Goal: Task Accomplishment & Management: Manage account settings

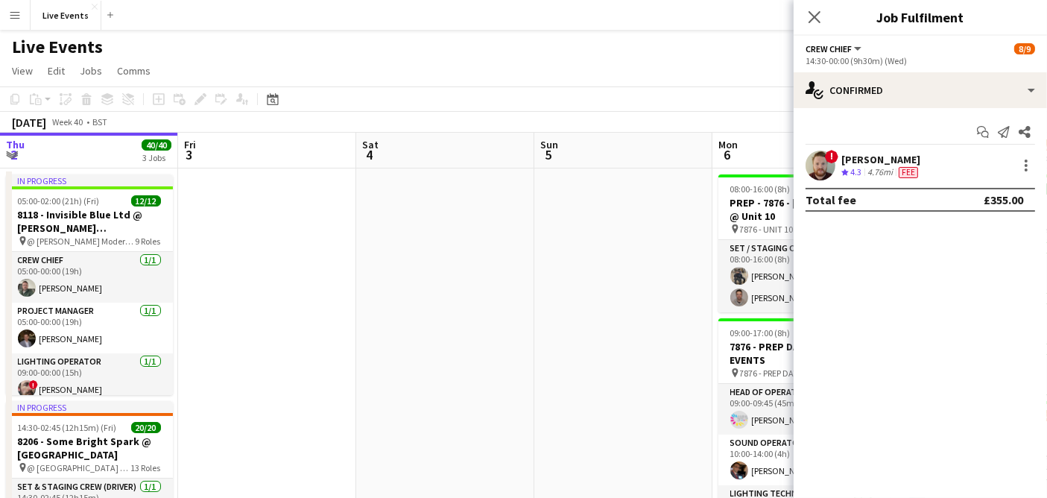
scroll to position [0, 450]
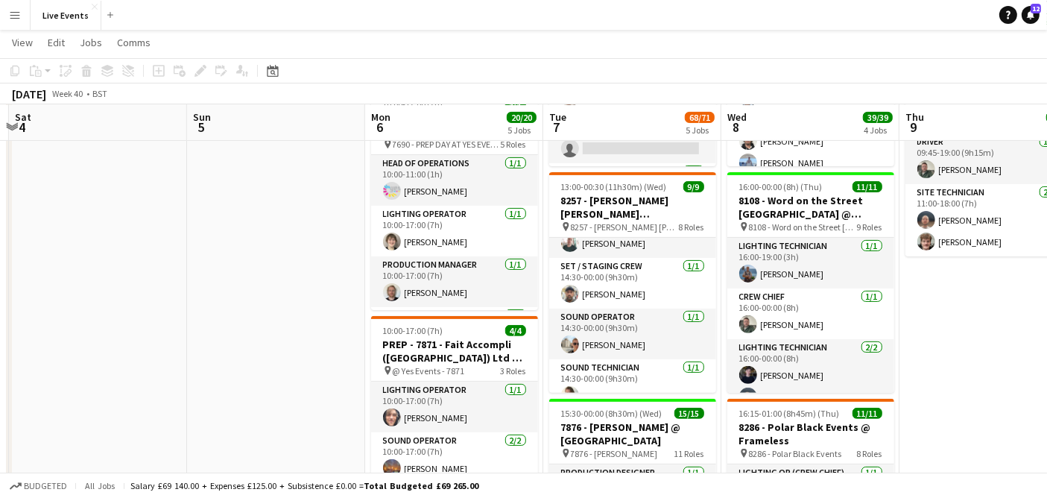
scroll to position [271, 0]
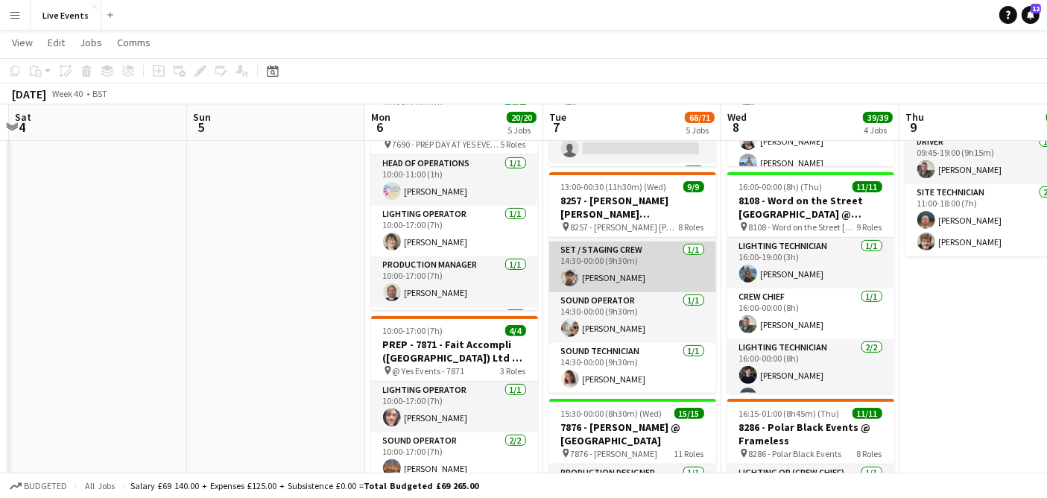
click at [636, 265] on app-card-role "Set / Staging Crew 1/1 14:30-00:00 (9h30m) Gurvir Dhillon" at bounding box center [632, 266] width 167 height 51
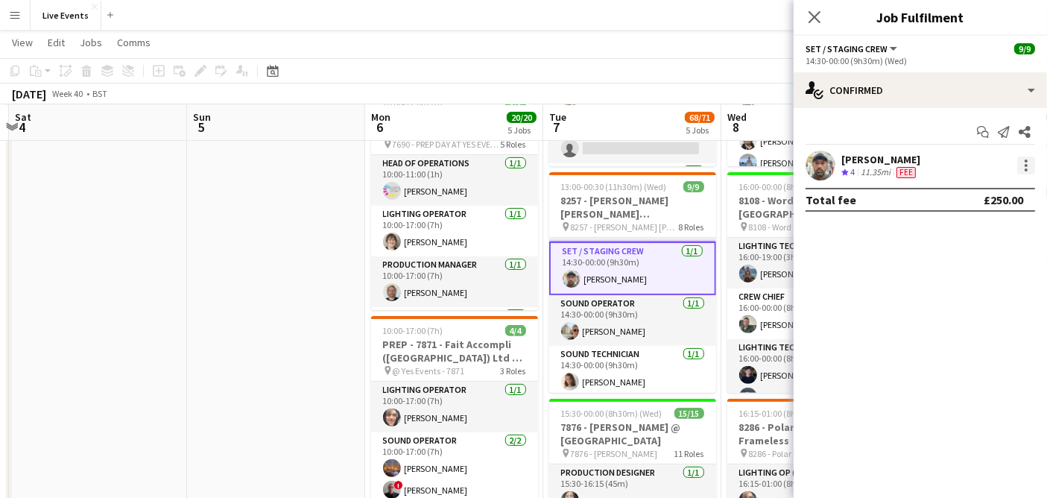
click at [1024, 168] on div at bounding box center [1026, 166] width 18 height 18
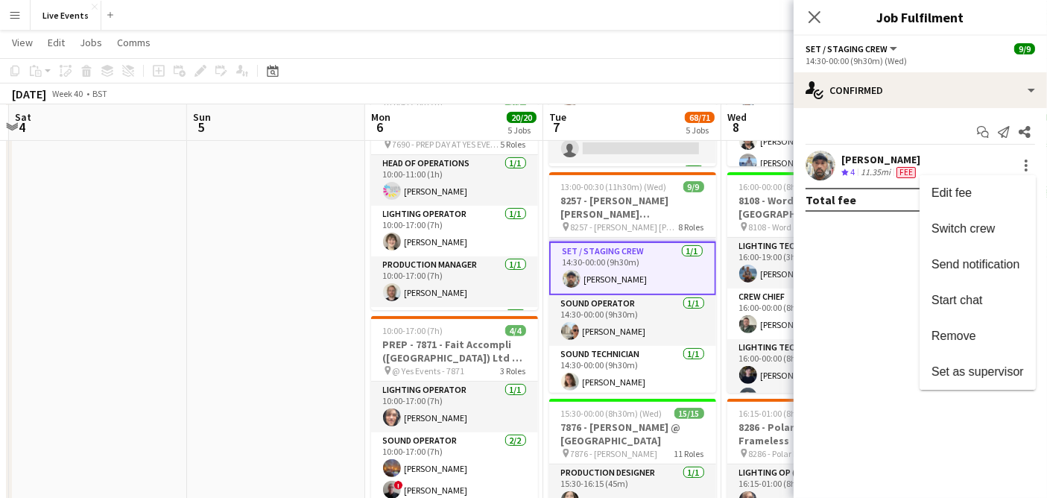
click at [612, 205] on div at bounding box center [523, 249] width 1047 height 498
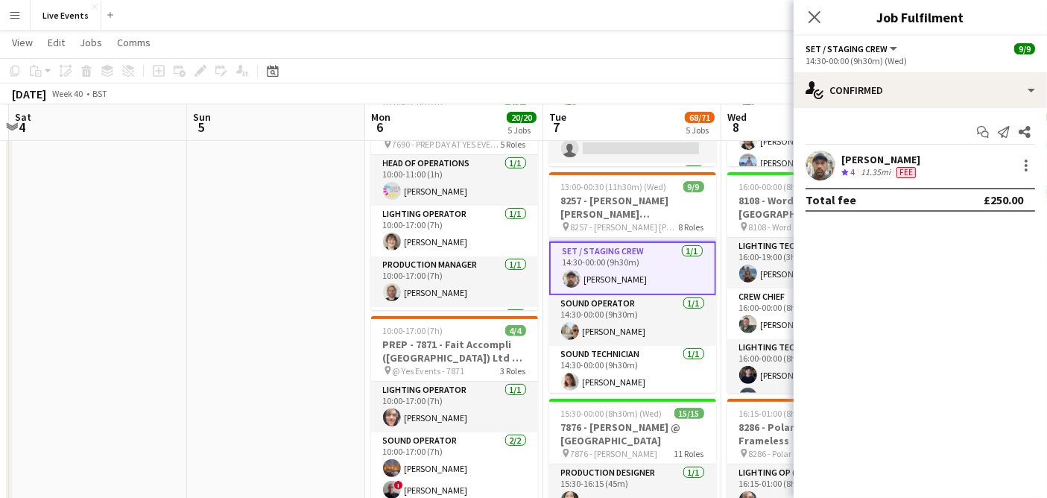
click at [612, 205] on h3 "8257 - Goldman Sachs International @ Two Temple Place" at bounding box center [632, 207] width 167 height 27
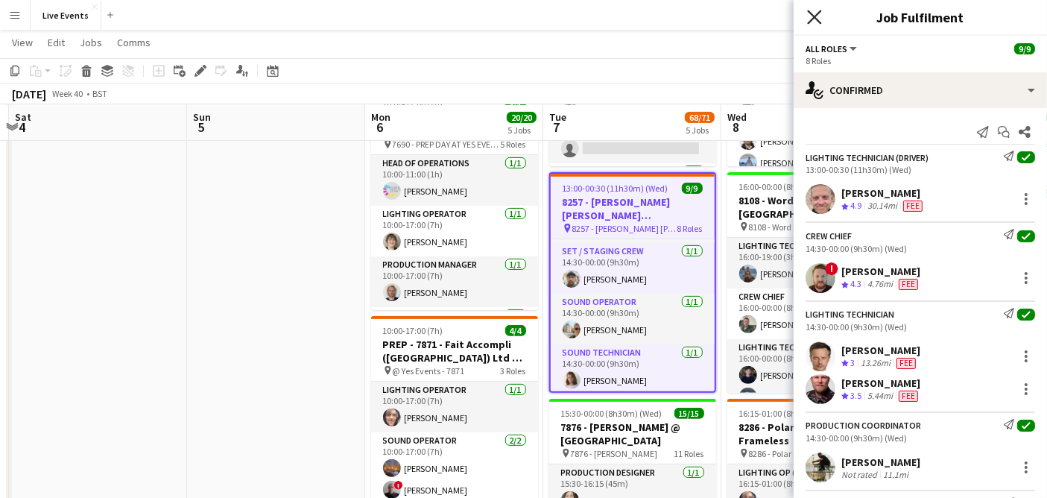
click at [815, 16] on icon at bounding box center [814, 17] width 14 height 14
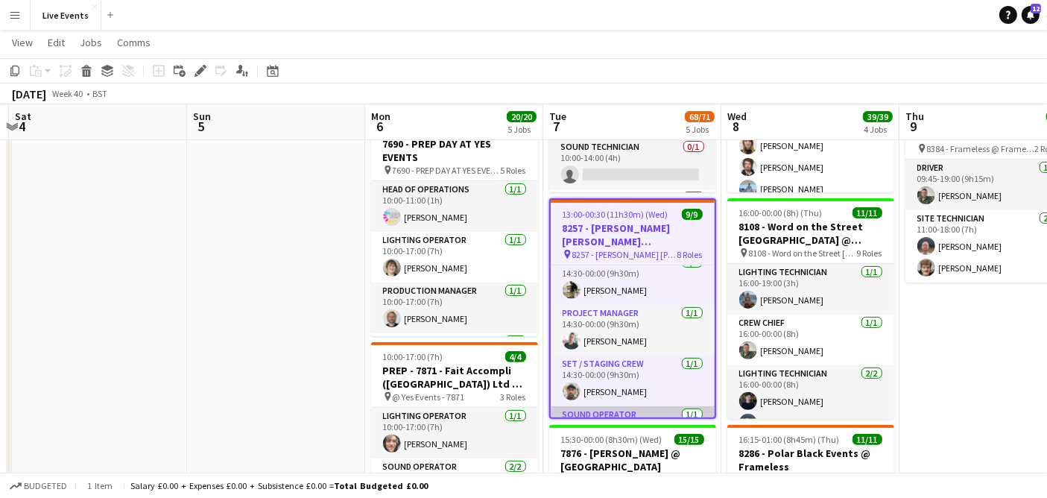
scroll to position [261, 0]
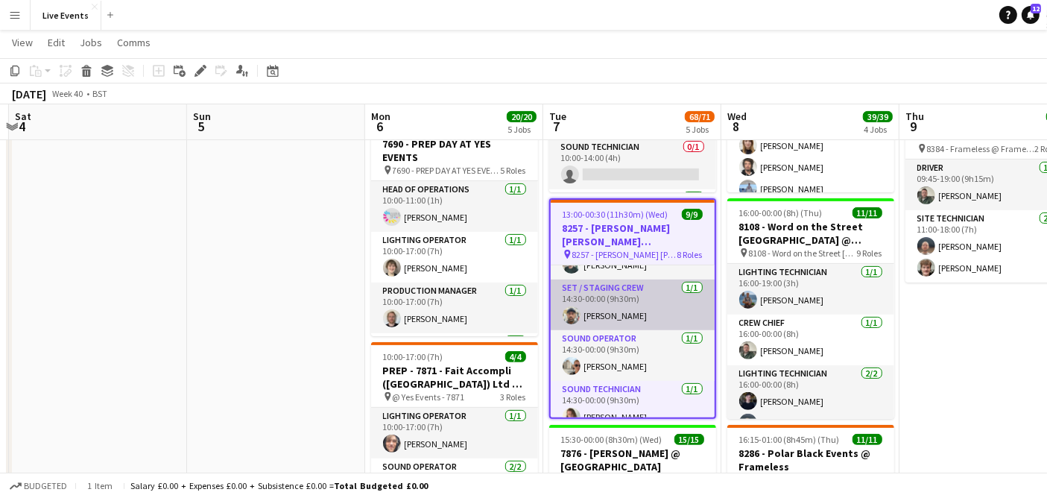
click at [602, 309] on app-card-role "Set / Staging Crew 1/1 14:30-00:00 (9h30m) Gurvir Dhillon" at bounding box center [633, 304] width 164 height 51
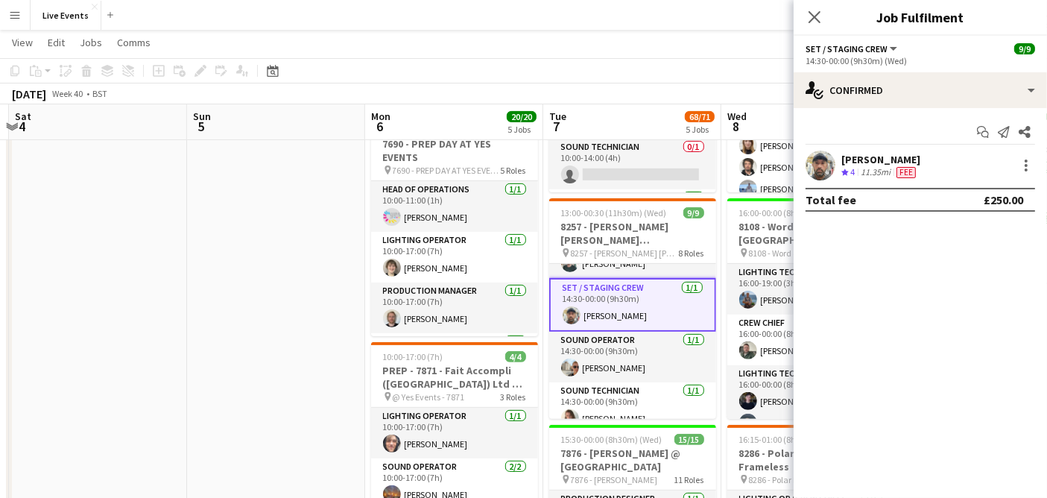
click at [823, 169] on app-user-avatar at bounding box center [821, 166] width 30 height 30
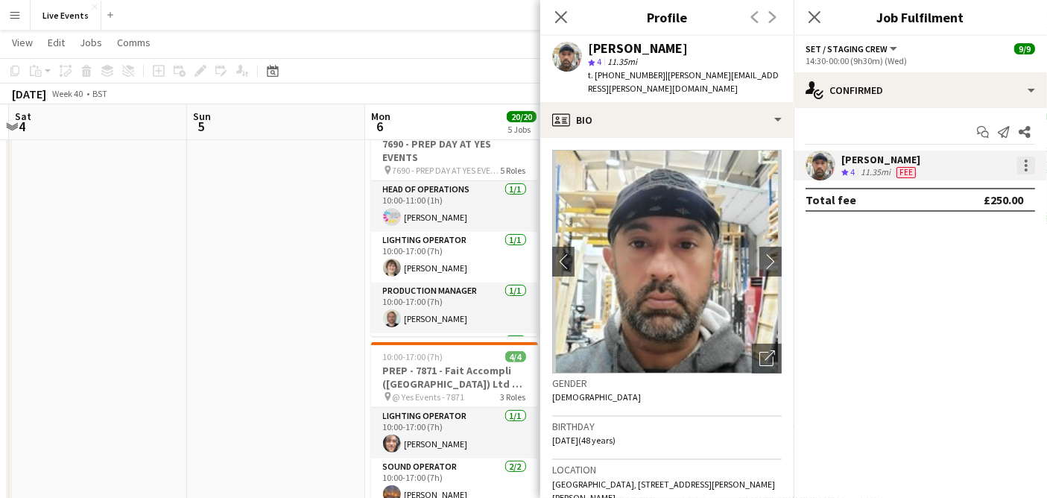
click at [1027, 162] on div at bounding box center [1026, 166] width 18 height 18
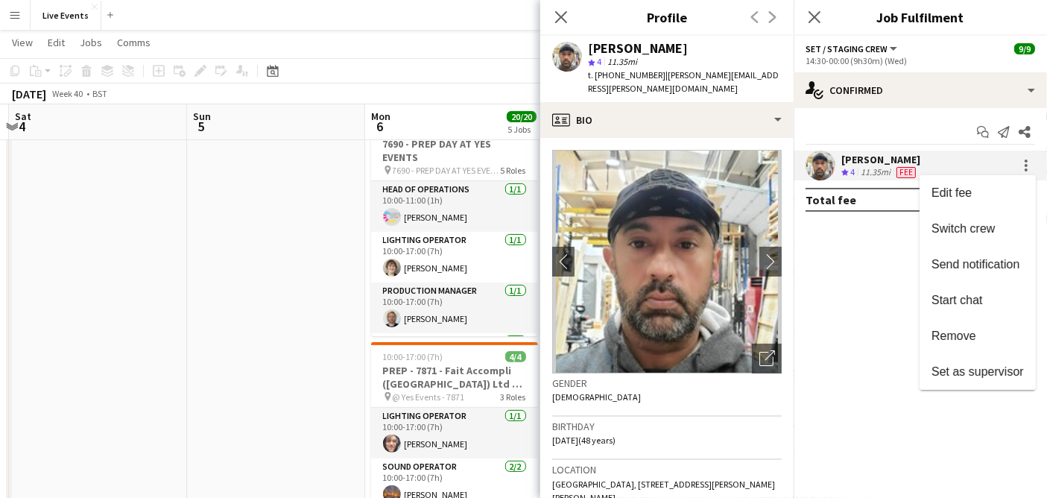
click at [642, 124] on div at bounding box center [523, 249] width 1047 height 498
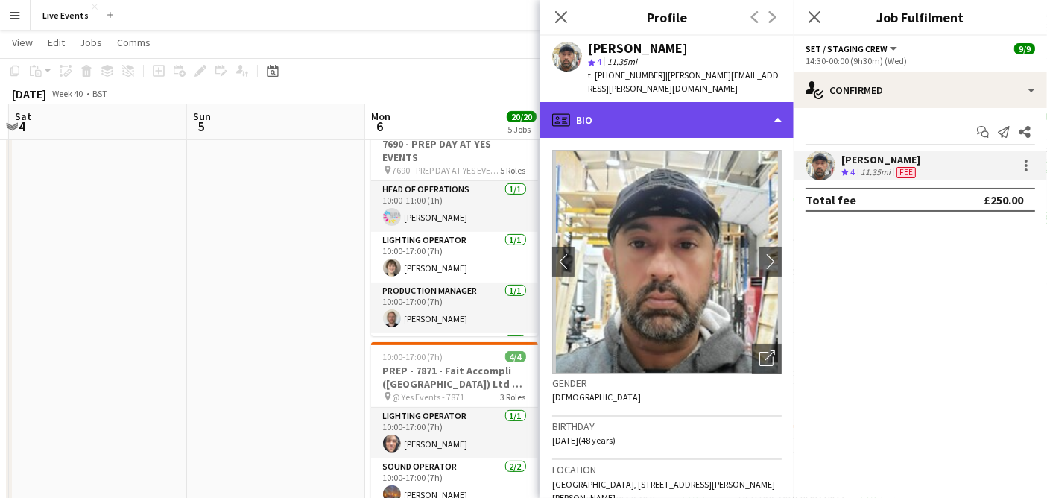
click at [632, 112] on div "profile Bio" at bounding box center [666, 120] width 253 height 36
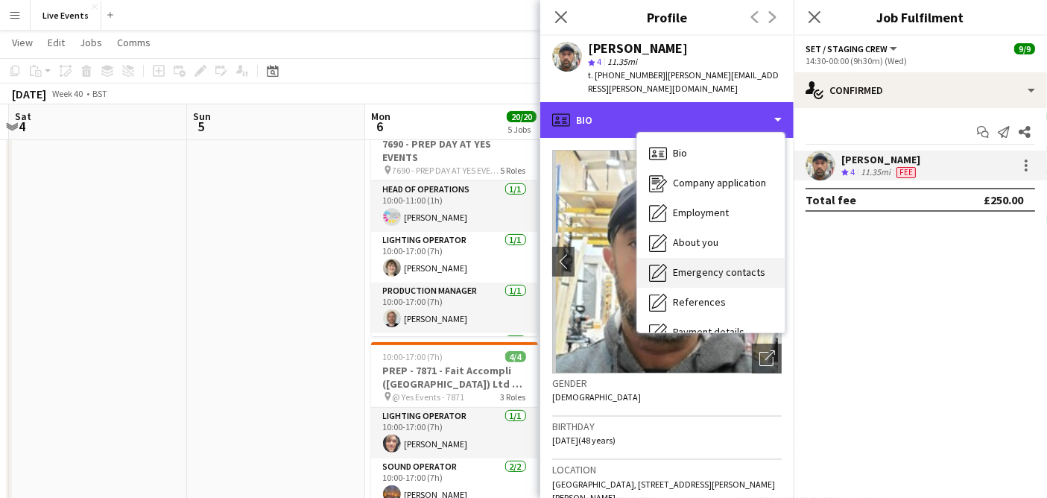
scroll to position [139, 0]
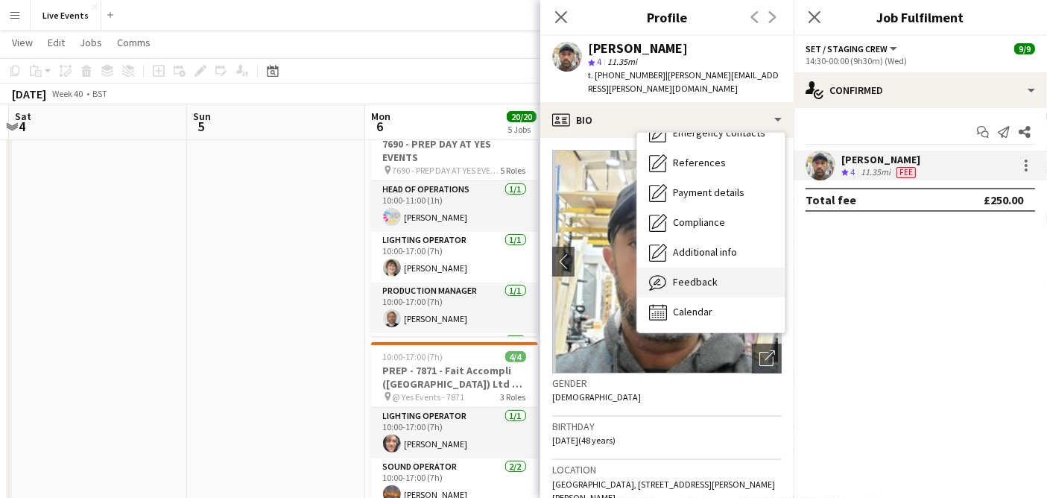
click at [674, 275] on span "Feedback" at bounding box center [695, 281] width 45 height 13
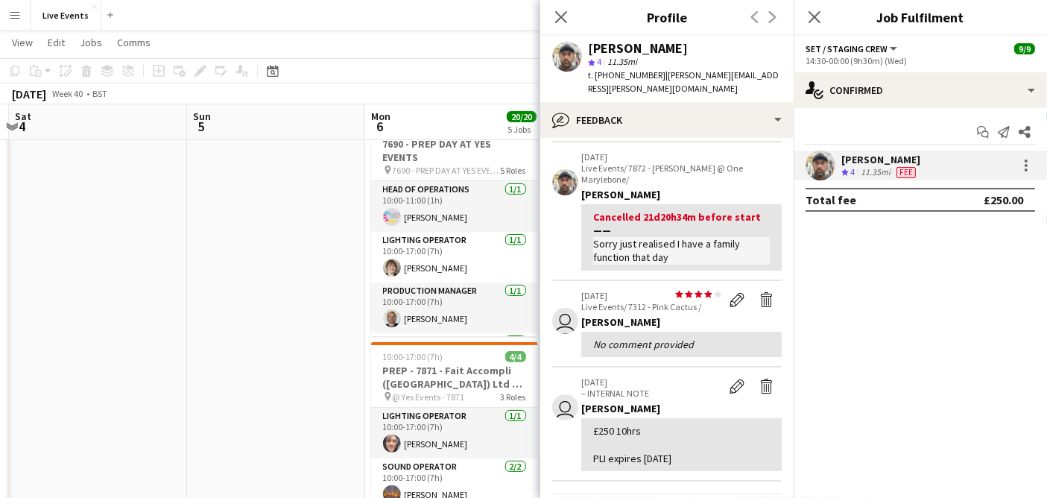
scroll to position [194, 0]
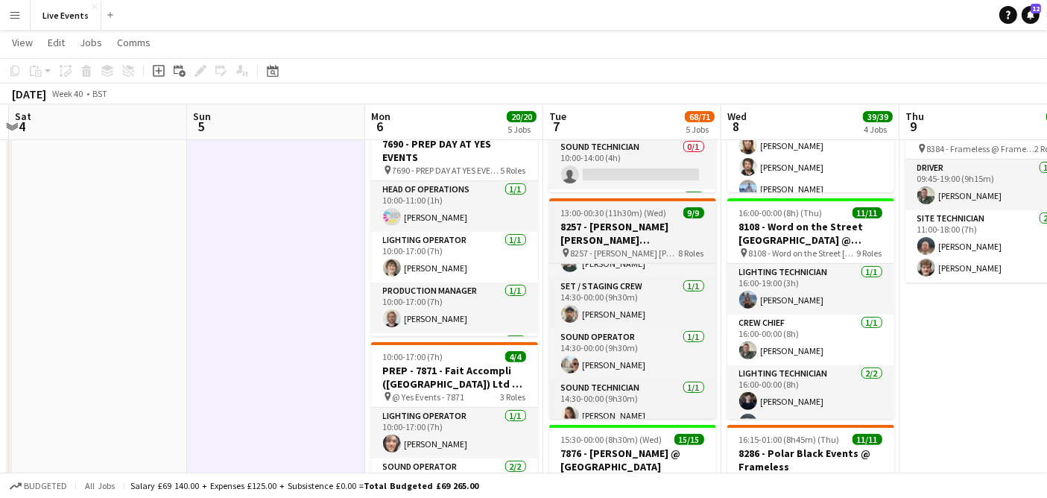
click at [592, 201] on app-job-card "13:00-00:30 (11h30m) (Wed) 9/9 8257 - Goldman Sachs International @ Two Temple …" at bounding box center [632, 308] width 167 height 221
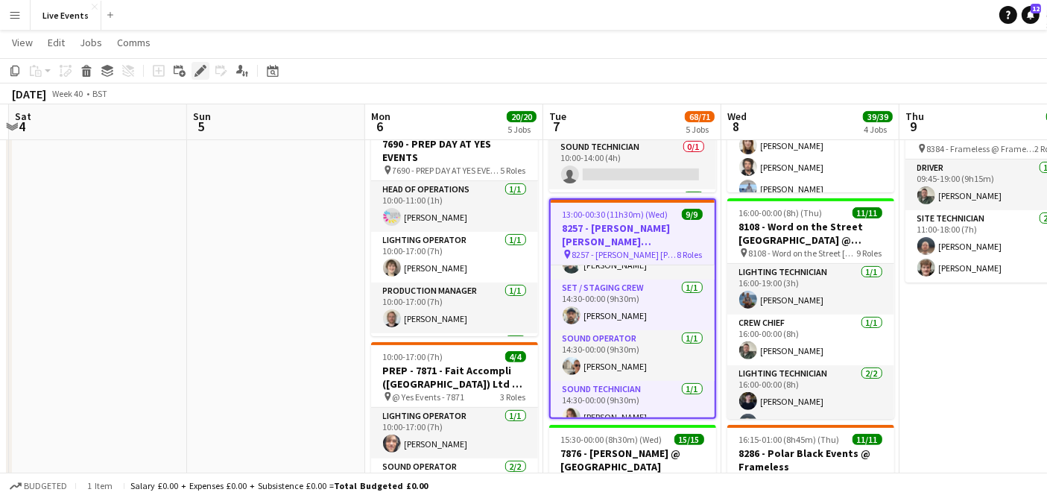
click at [195, 72] on icon "Edit" at bounding box center [201, 71] width 12 height 12
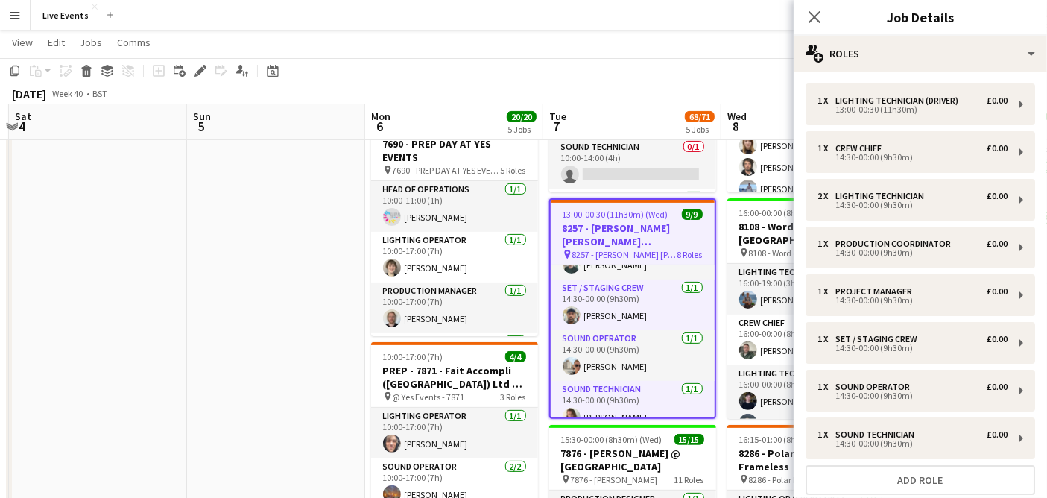
scroll to position [110, 0]
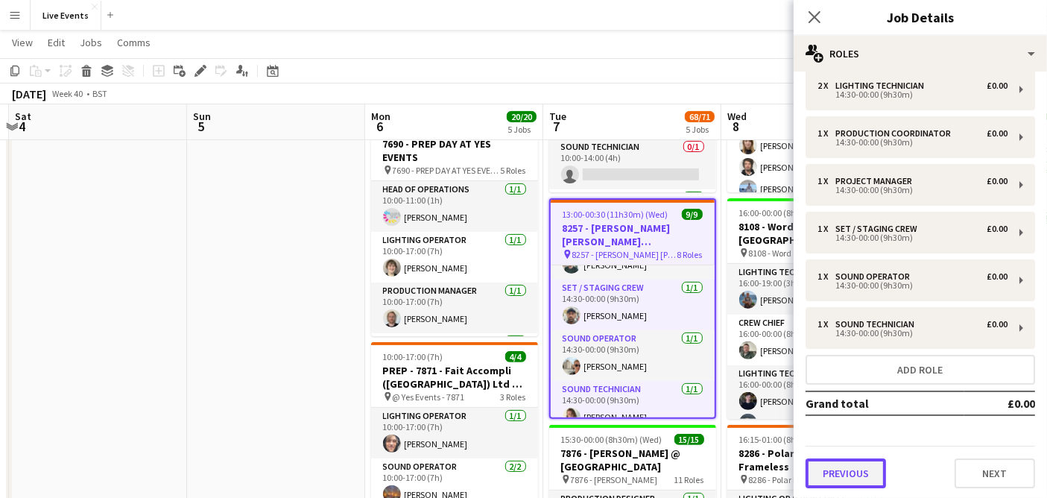
click at [843, 464] on button "Previous" at bounding box center [846, 473] width 80 height 30
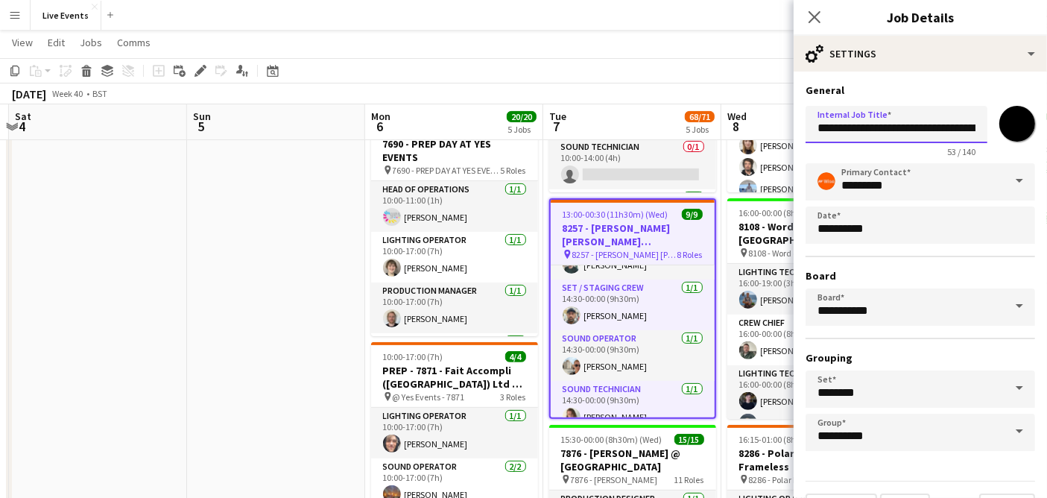
scroll to position [0, 136]
drag, startPoint x: 896, startPoint y: 138, endPoint x: 1059, endPoint y: 127, distance: 163.6
click at [1047, 127] on html "Menu Boards Boards Boards All jobs Status Workforce Workforce My Workforce Recr…" at bounding box center [523, 460] width 1047 height 1776
click at [875, 131] on input "**********" at bounding box center [890, 124] width 169 height 37
drag, startPoint x: 875, startPoint y: 131, endPoint x: 970, endPoint y: 132, distance: 95.4
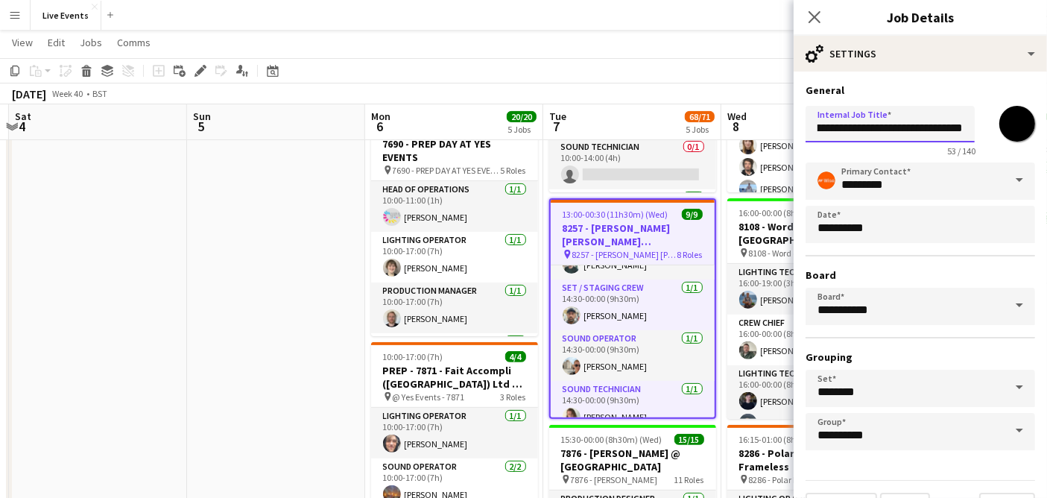
click at [970, 132] on input "**********" at bounding box center [890, 124] width 169 height 37
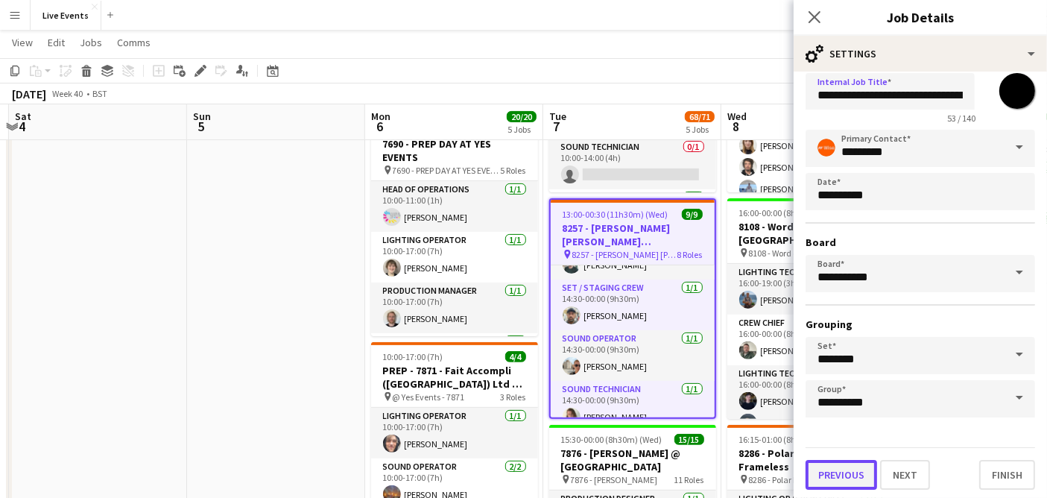
click at [851, 472] on button "Previous" at bounding box center [842, 475] width 72 height 30
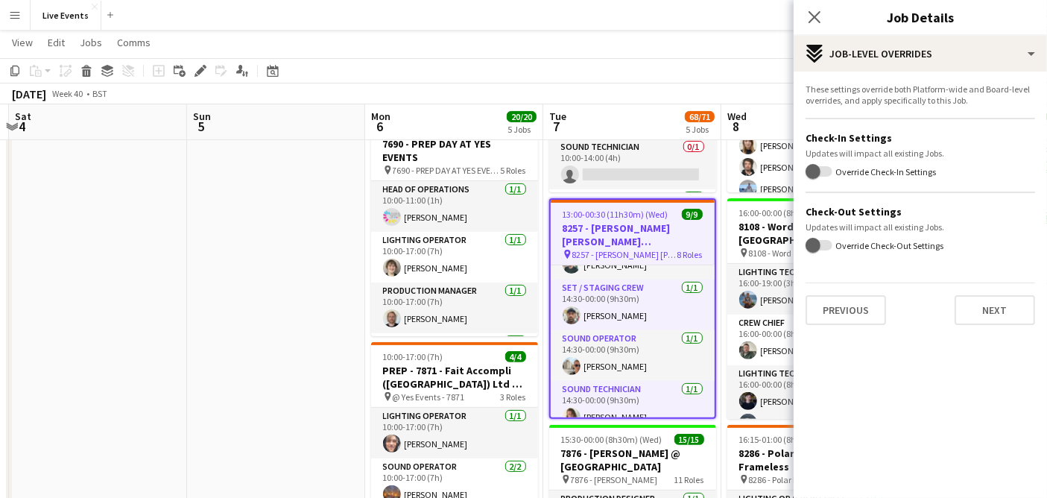
scroll to position [0, 0]
click at [851, 306] on button "Previous" at bounding box center [846, 310] width 80 height 30
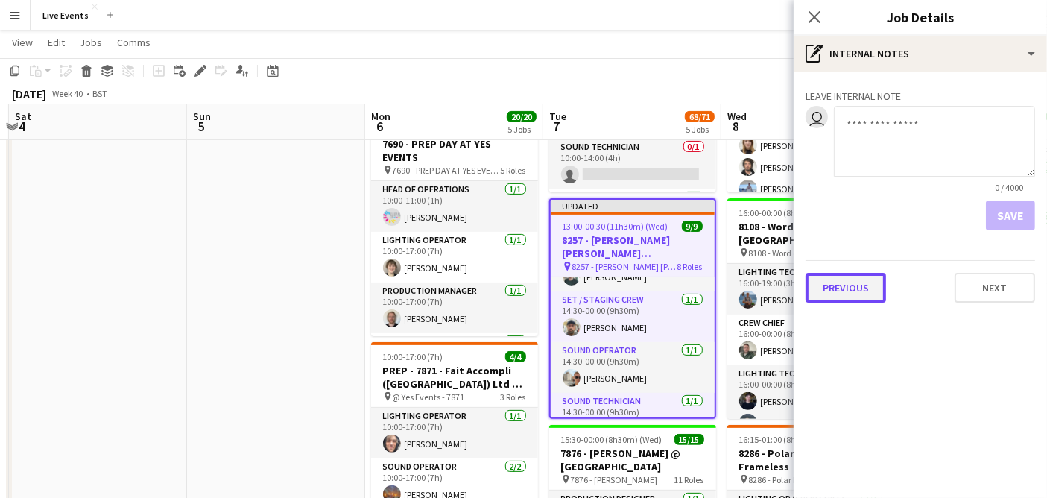
click at [852, 287] on button "Previous" at bounding box center [846, 288] width 80 height 30
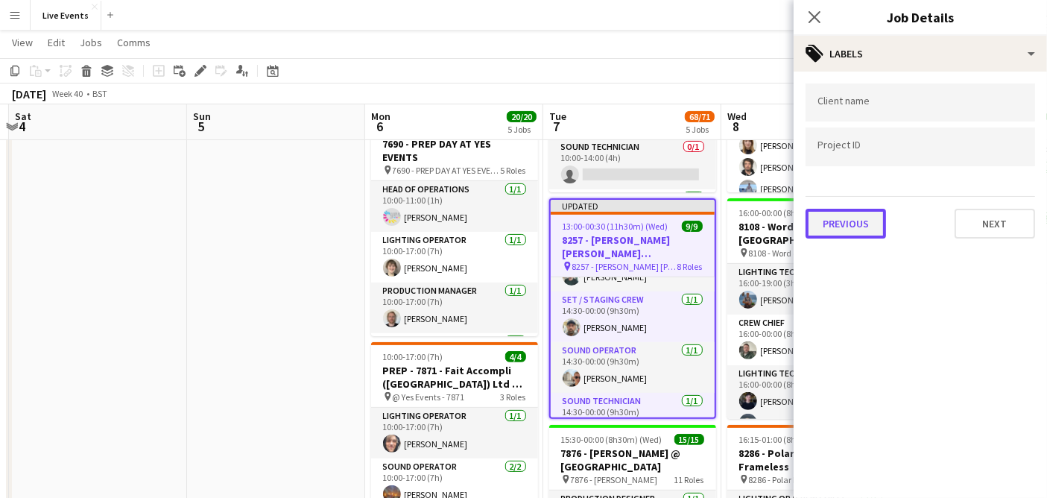
click at [851, 220] on button "Previous" at bounding box center [846, 224] width 80 height 30
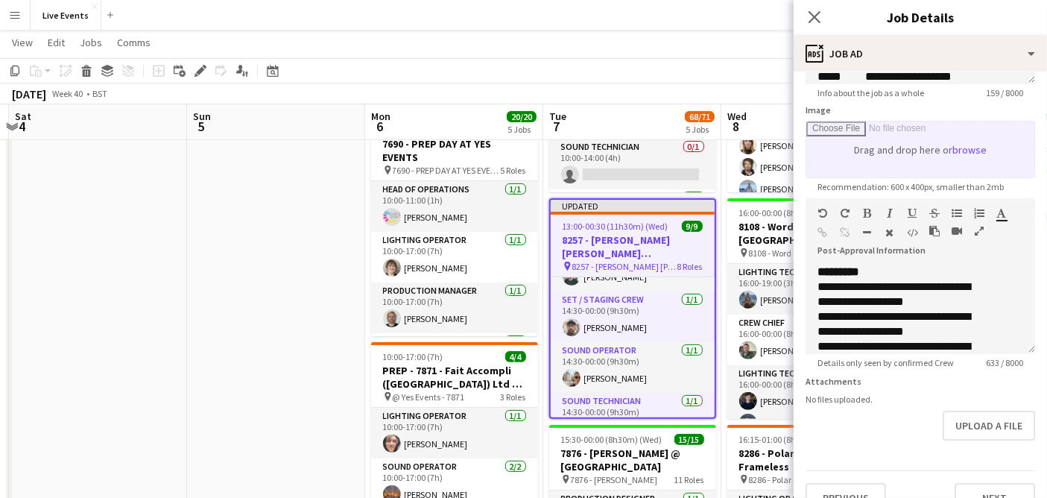
scroll to position [247, 0]
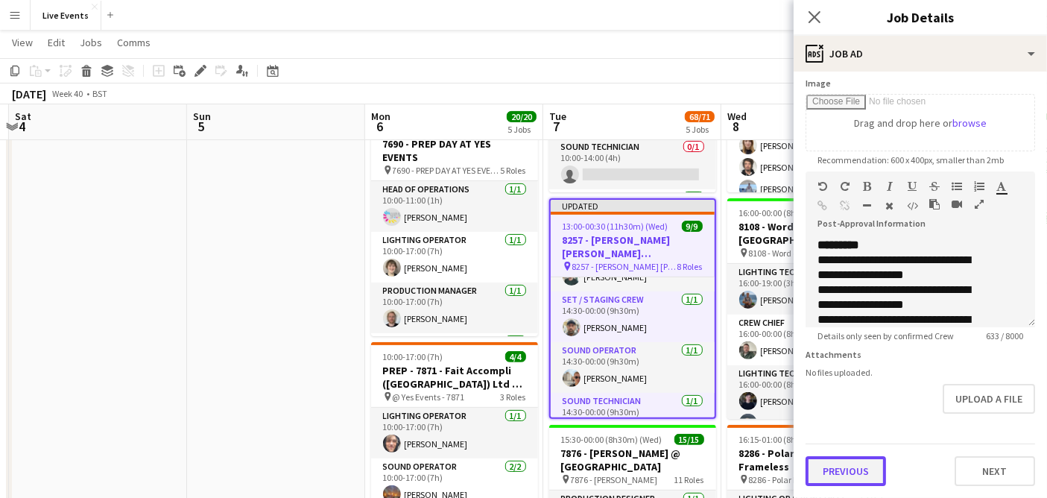
click at [848, 473] on button "Previous" at bounding box center [846, 471] width 80 height 30
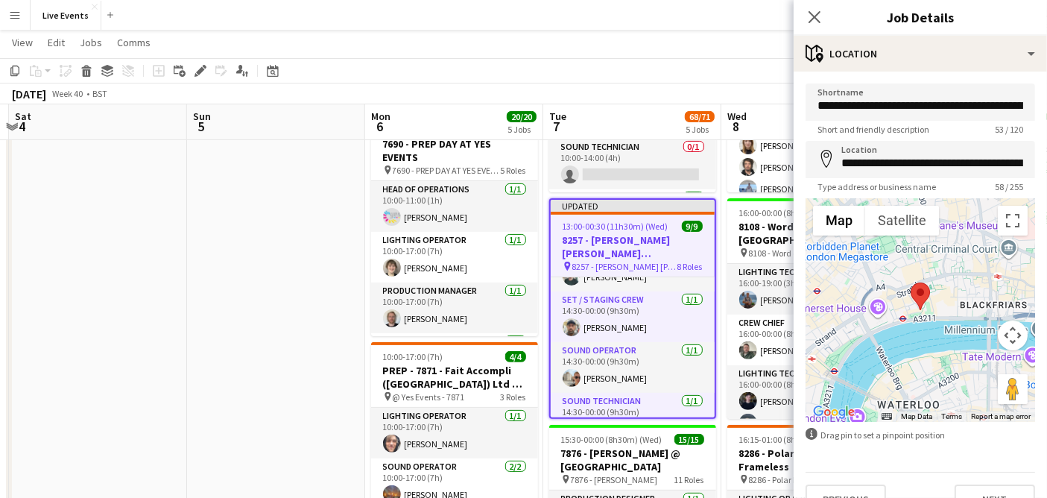
scroll to position [26, 0]
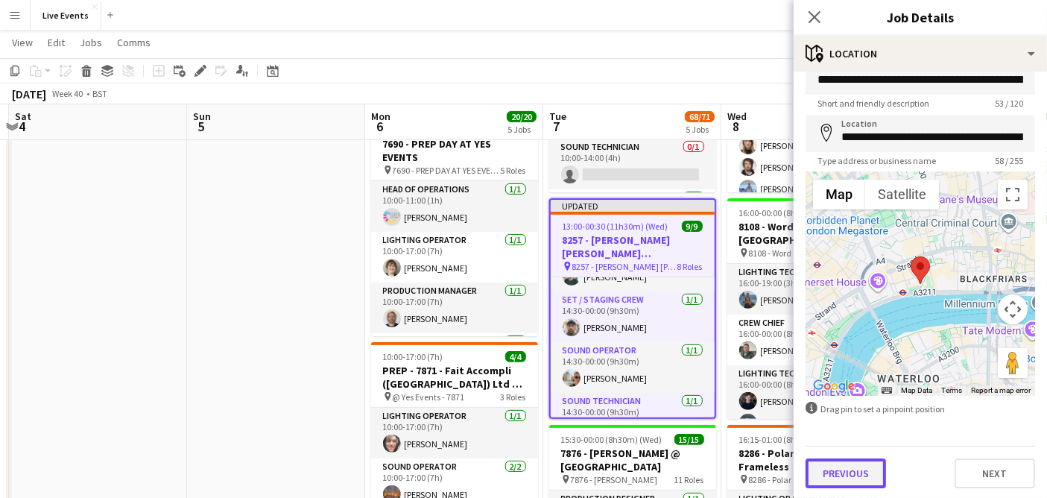
click at [840, 479] on button "Previous" at bounding box center [846, 473] width 80 height 30
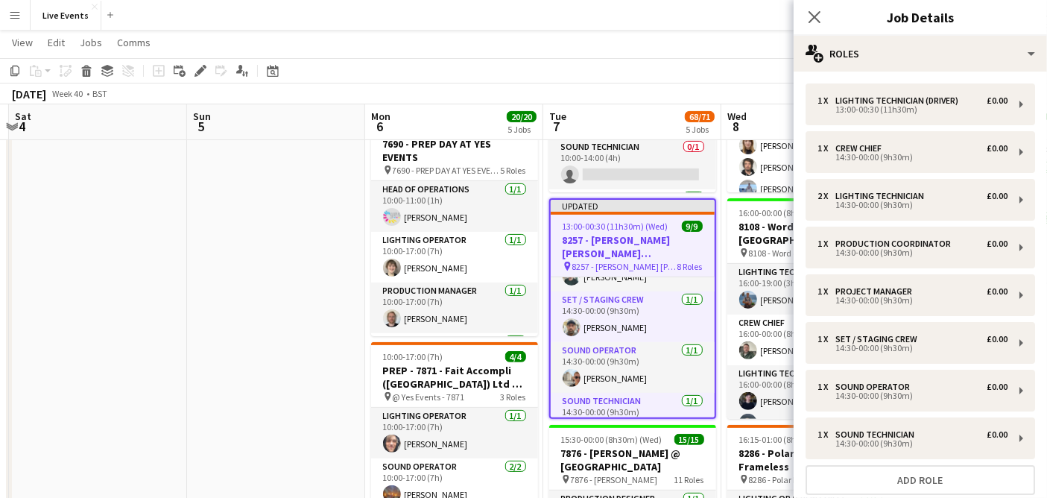
scroll to position [0, 0]
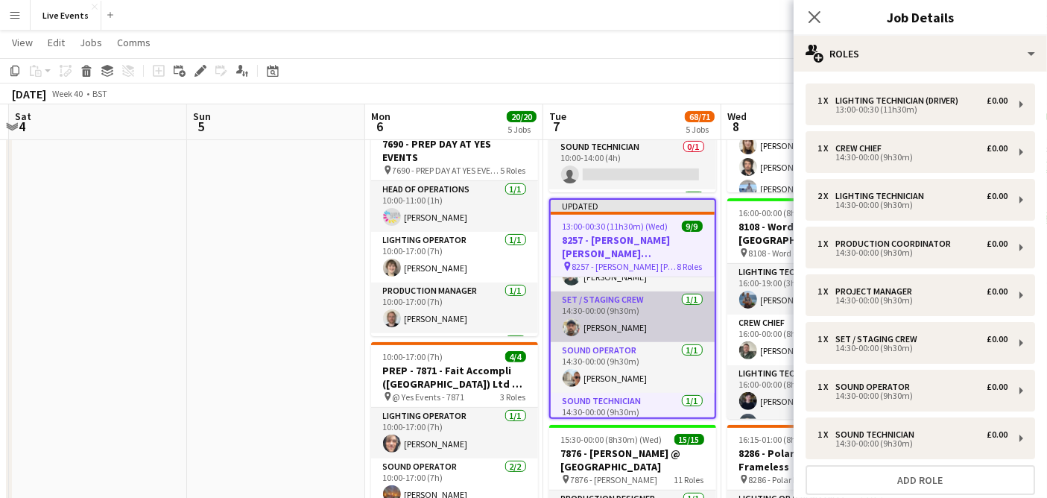
click at [566, 318] on app-user-avatar at bounding box center [572, 327] width 18 height 18
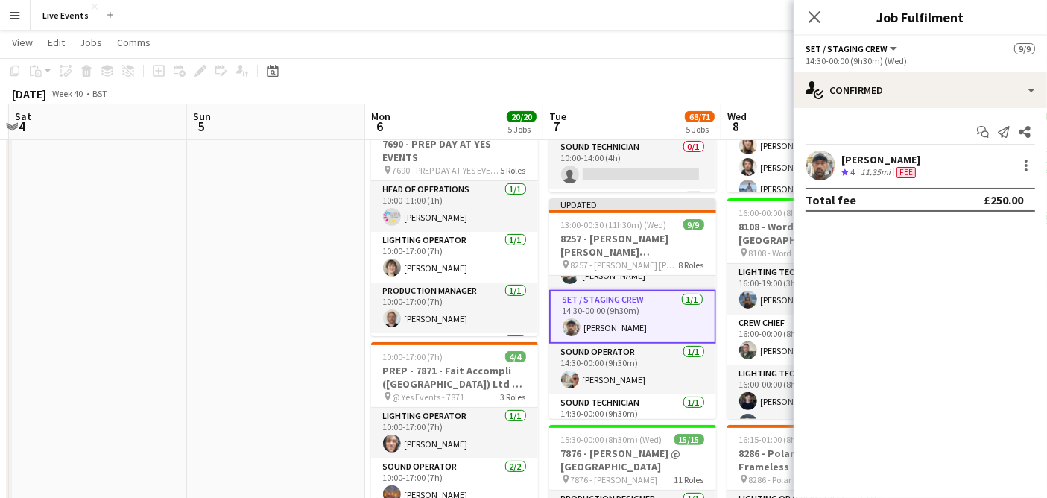
click at [821, 161] on app-user-avatar at bounding box center [821, 166] width 30 height 30
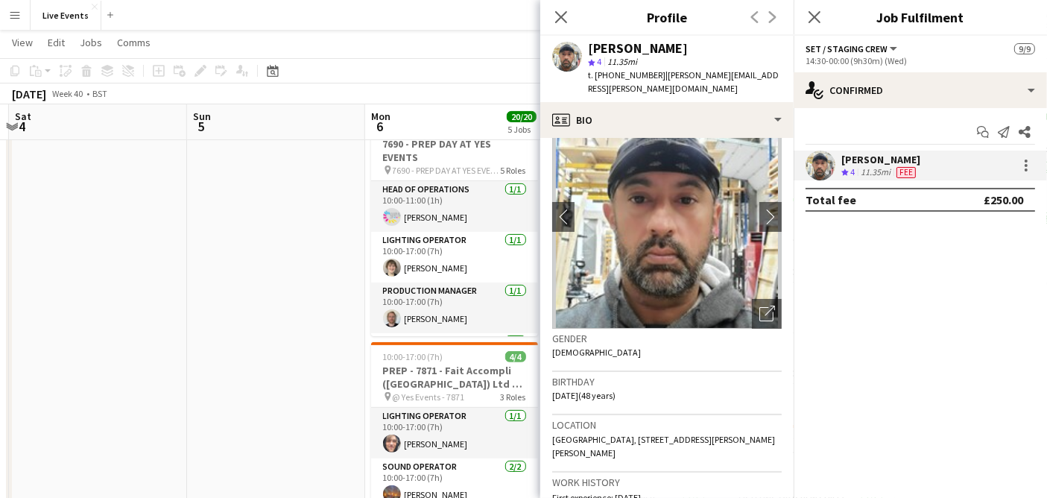
scroll to position [25, 0]
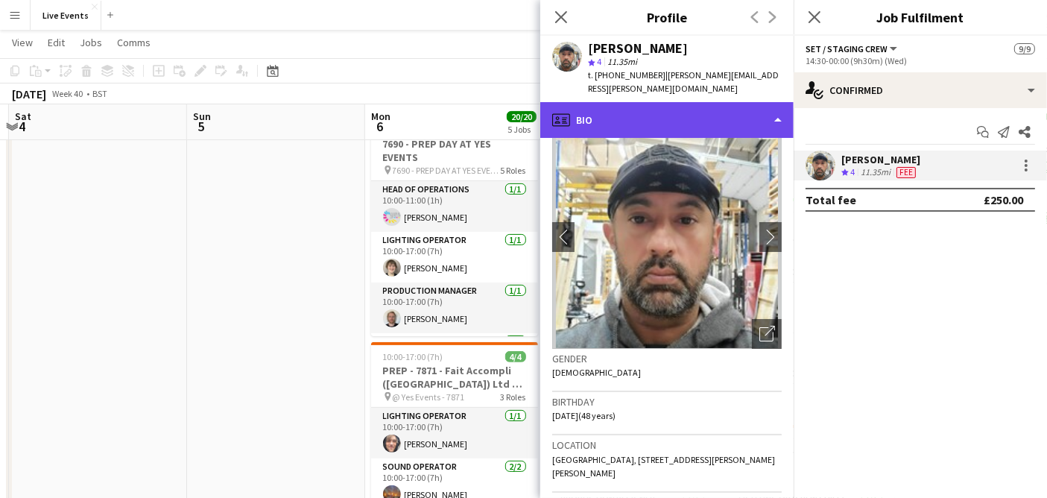
click at [677, 118] on div "profile Bio" at bounding box center [666, 120] width 253 height 36
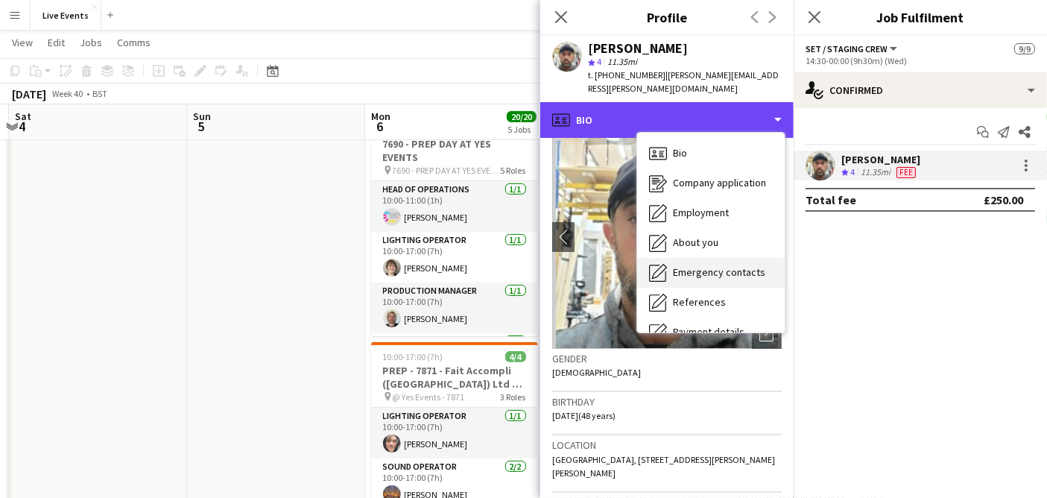
scroll to position [139, 0]
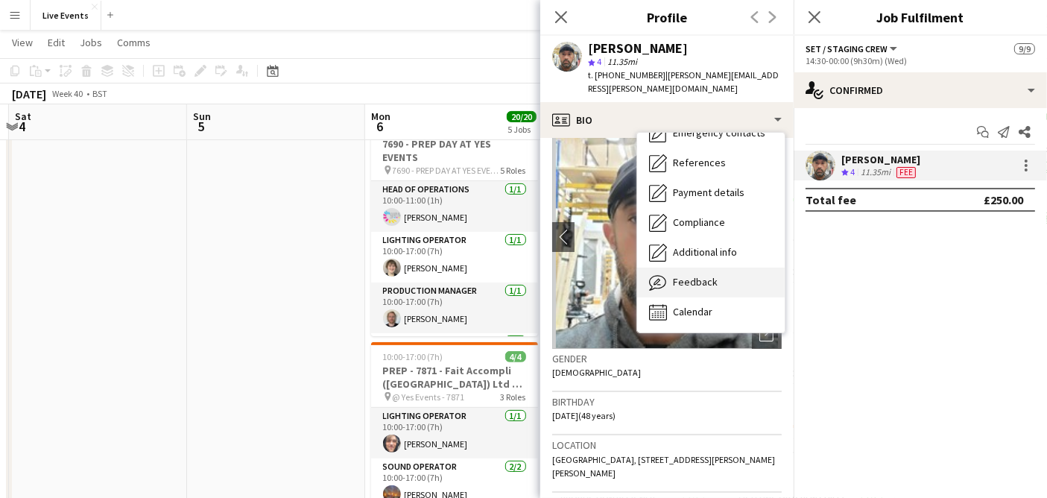
click at [686, 276] on div "Feedback Feedback" at bounding box center [711, 283] width 148 height 30
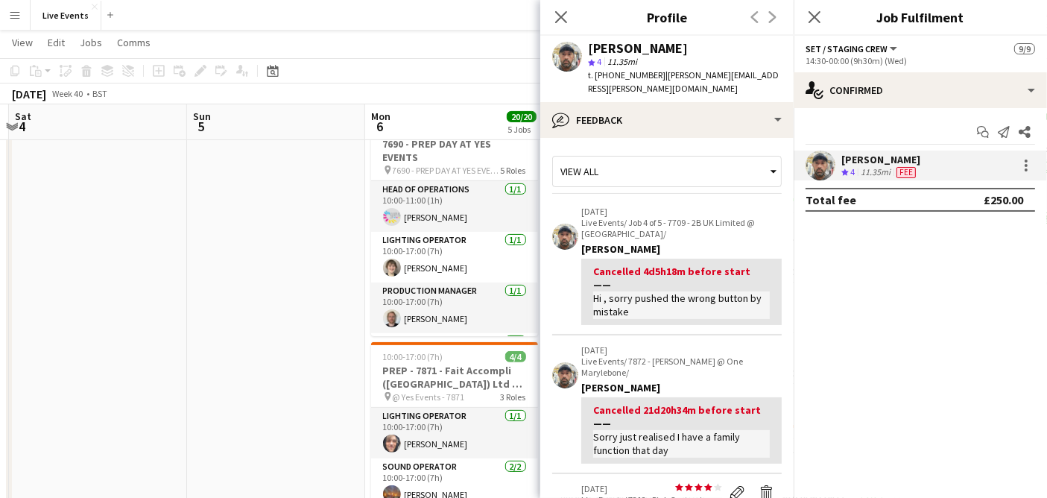
click at [654, 158] on div "View all" at bounding box center [659, 171] width 213 height 28
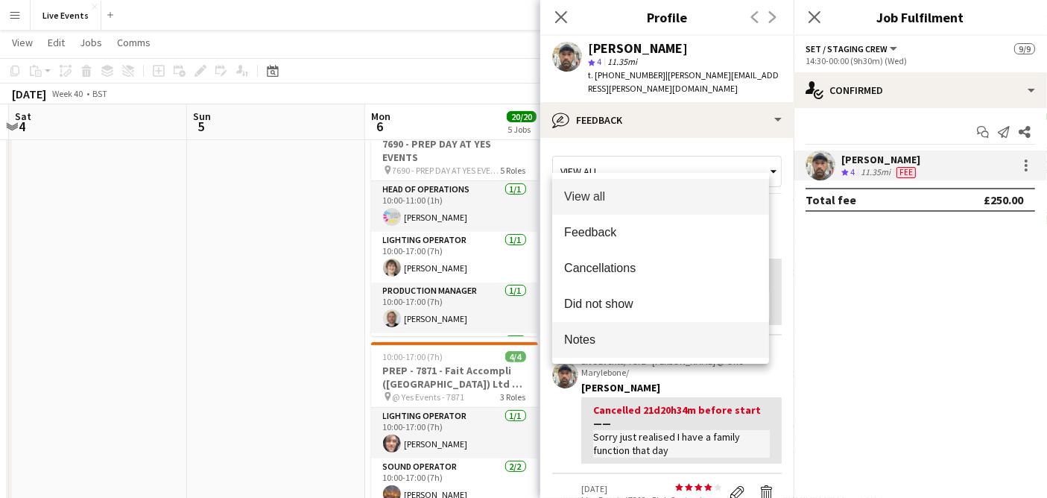
drag, startPoint x: 596, startPoint y: 334, endPoint x: 569, endPoint y: 346, distance: 29.4
click at [569, 346] on span "Notes" at bounding box center [660, 339] width 193 height 14
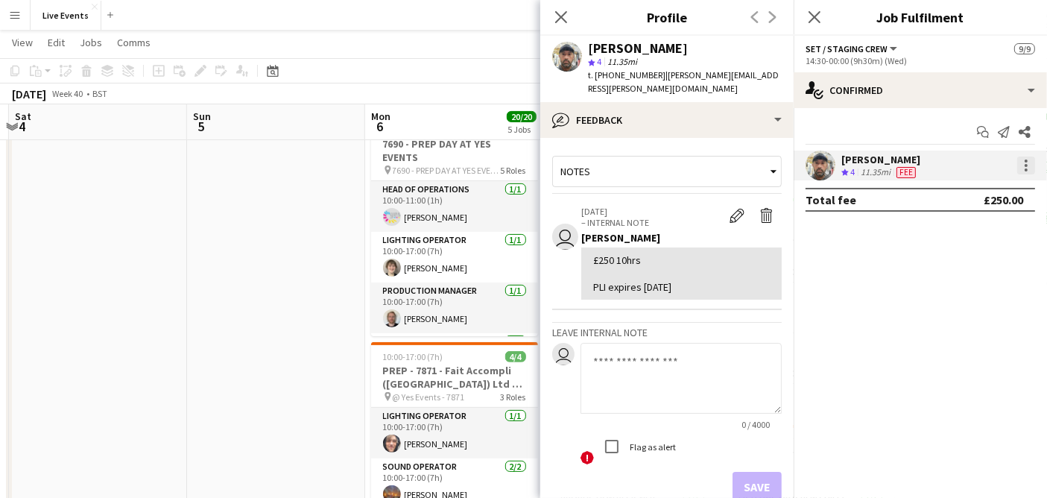
click at [1030, 162] on div at bounding box center [1026, 166] width 18 height 18
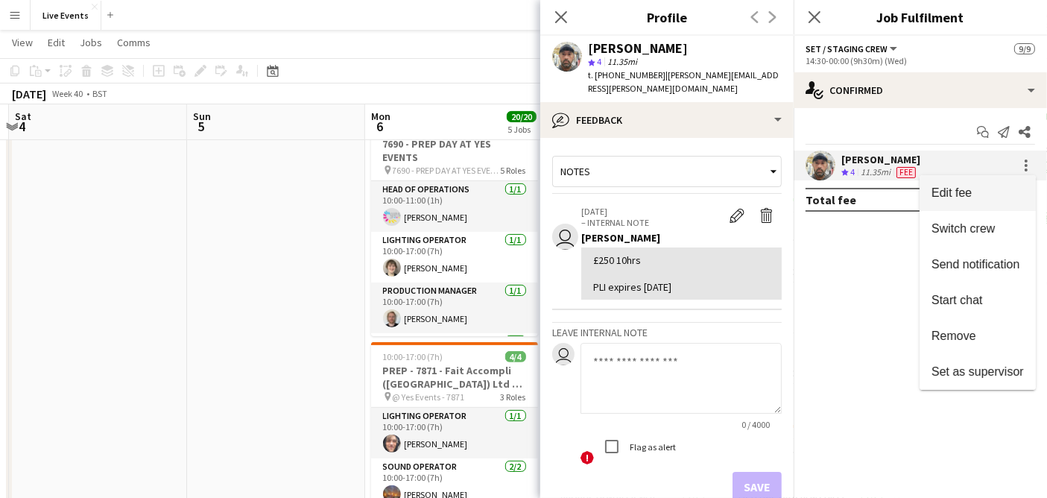
click at [981, 190] on span "Edit fee" at bounding box center [978, 192] width 92 height 13
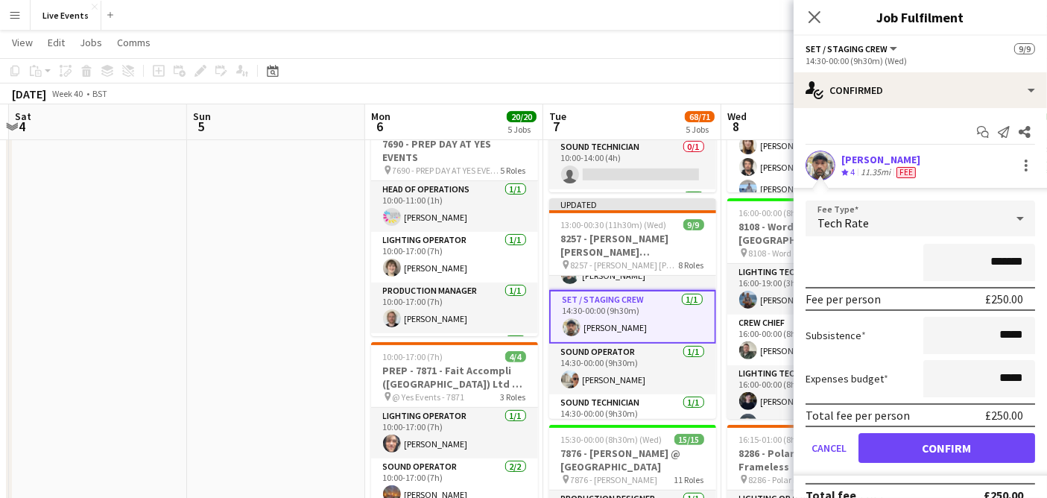
click at [994, 262] on input "*******" at bounding box center [979, 262] width 112 height 37
type input "*******"
click at [920, 282] on form "Fee Type Tech Rate ******* Fee per person £265.00 Subsistence ***** Expenses bu…" at bounding box center [920, 337] width 253 height 275
click at [928, 445] on button "Confirm" at bounding box center [947, 448] width 177 height 30
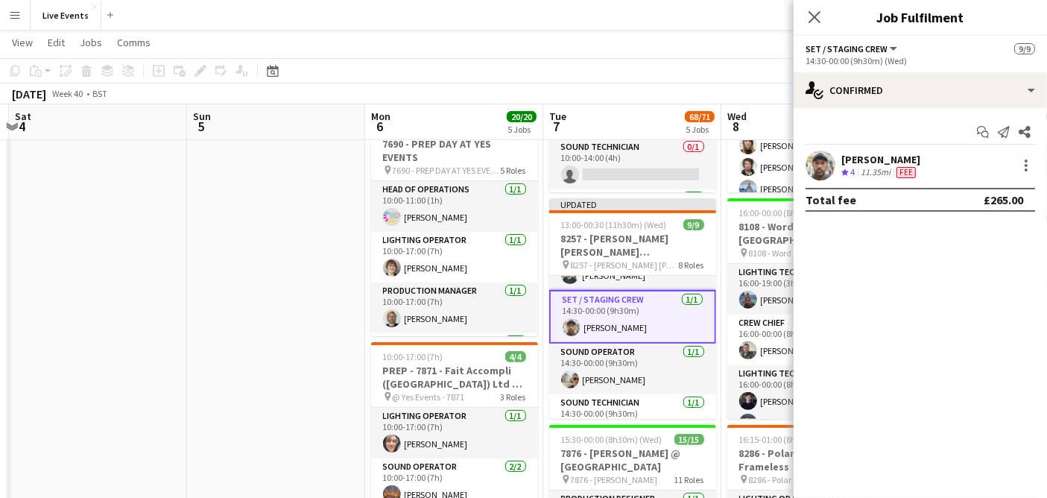
click at [721, 10] on app-navbar "Menu Boards Boards Boards All jobs Status Workforce Workforce My Workforce Recr…" at bounding box center [523, 15] width 1047 height 30
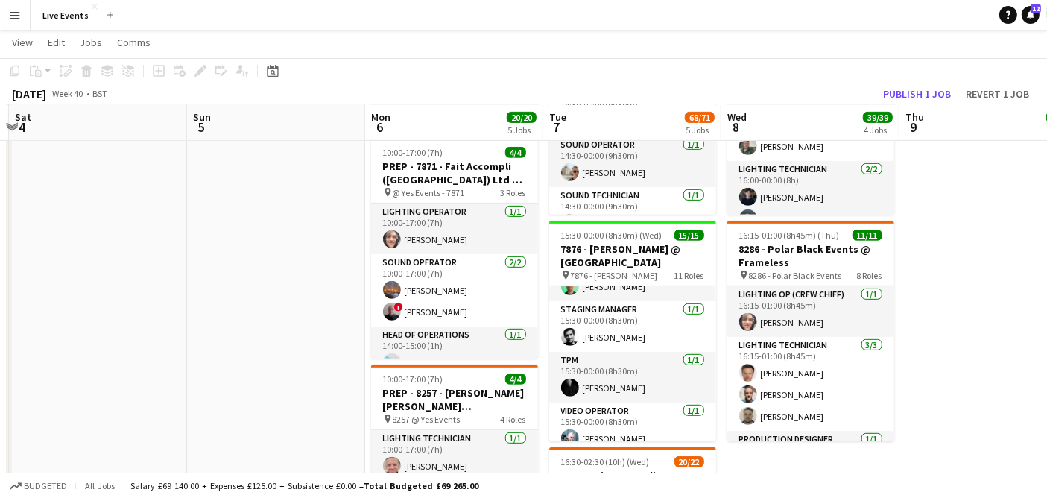
scroll to position [405, 0]
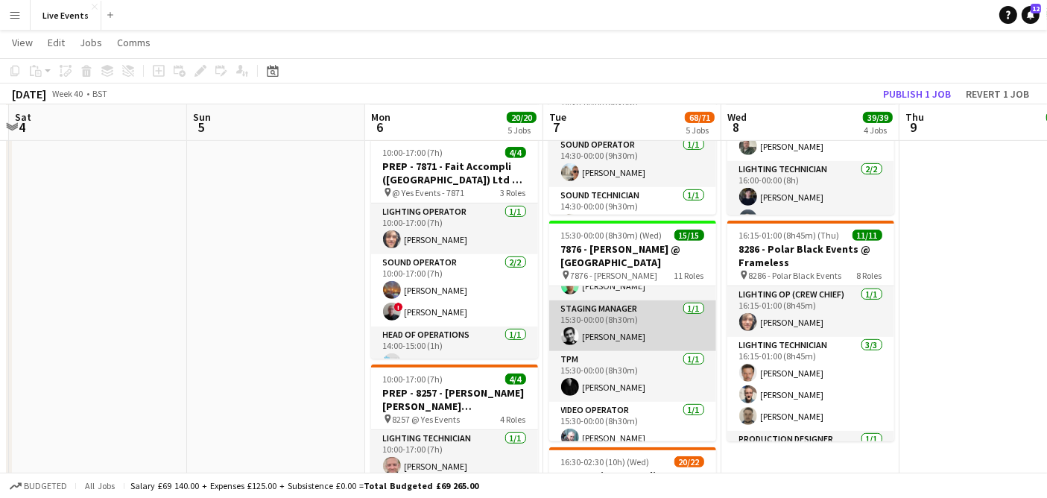
click at [571, 338] on app-user-avatar at bounding box center [570, 336] width 18 height 18
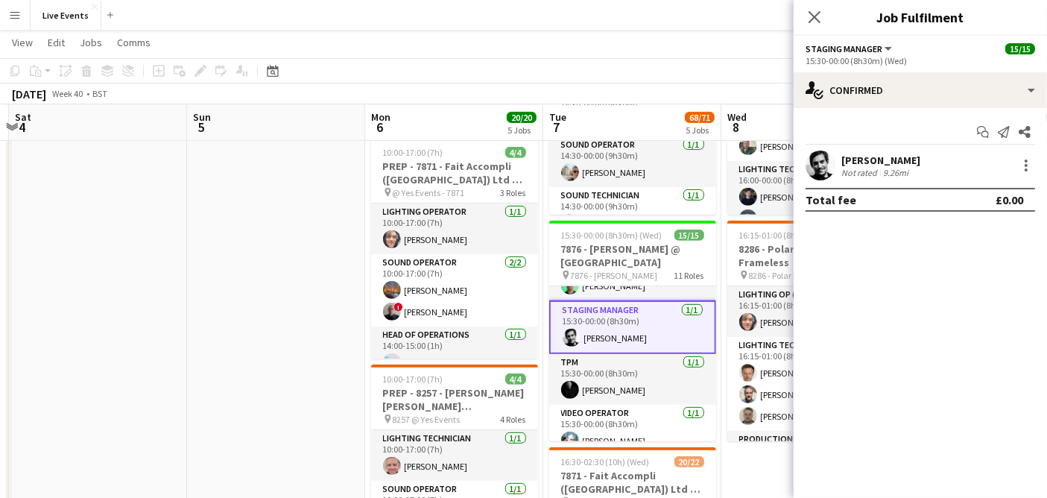
click at [814, 163] on app-user-avatar at bounding box center [821, 166] width 30 height 30
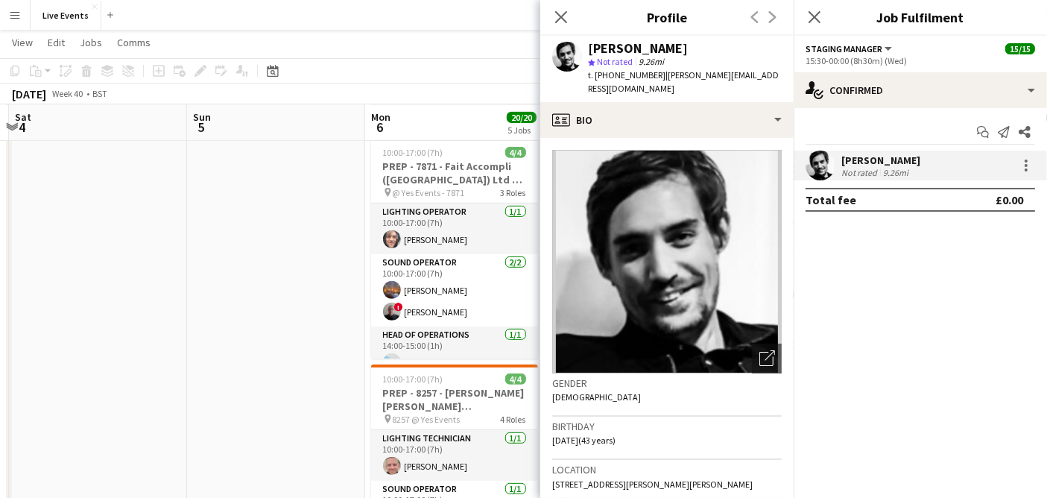
click at [713, 138] on app-crew-profile-bio "Open photos pop-in Gender Male Birthday 07-02-1982 (43 years) Location 196 Norw…" at bounding box center [666, 318] width 253 height 360
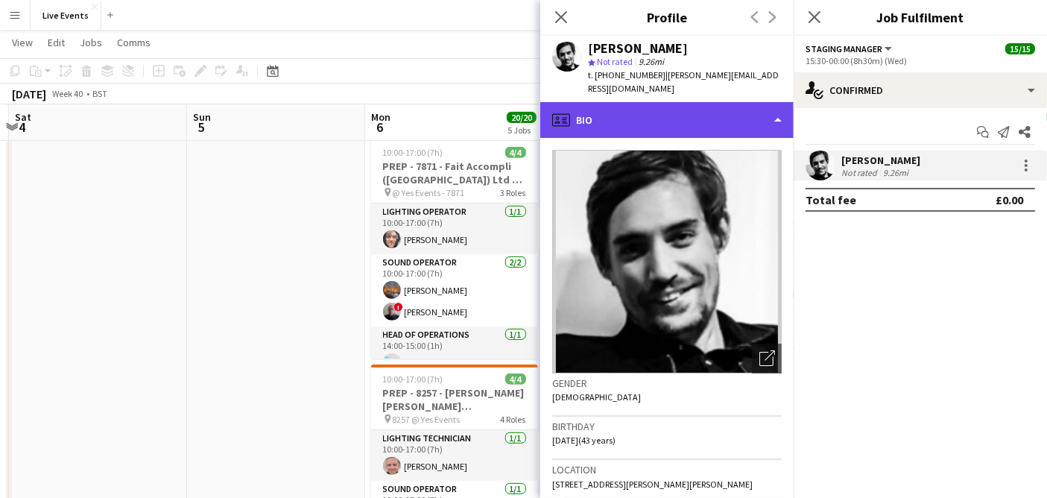
click at [709, 118] on div "profile Bio" at bounding box center [666, 120] width 253 height 36
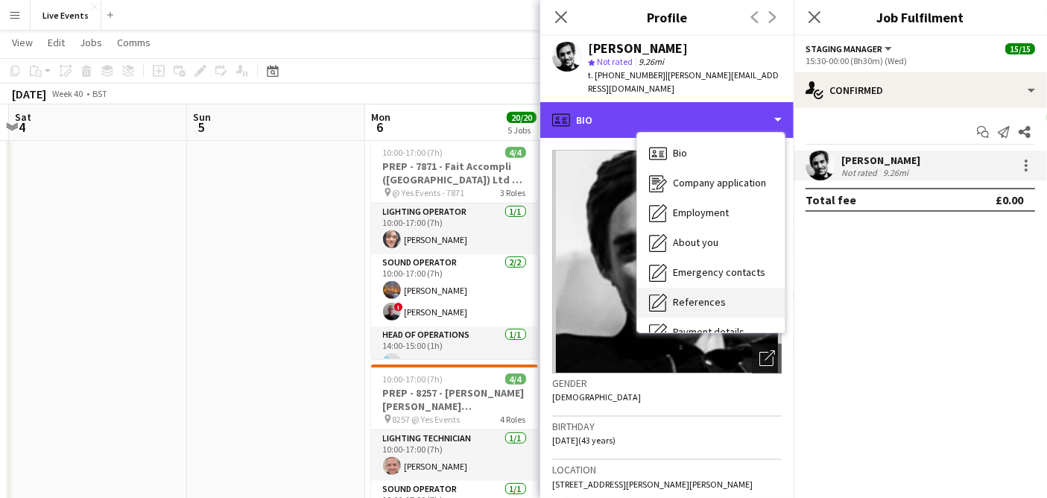
scroll to position [139, 0]
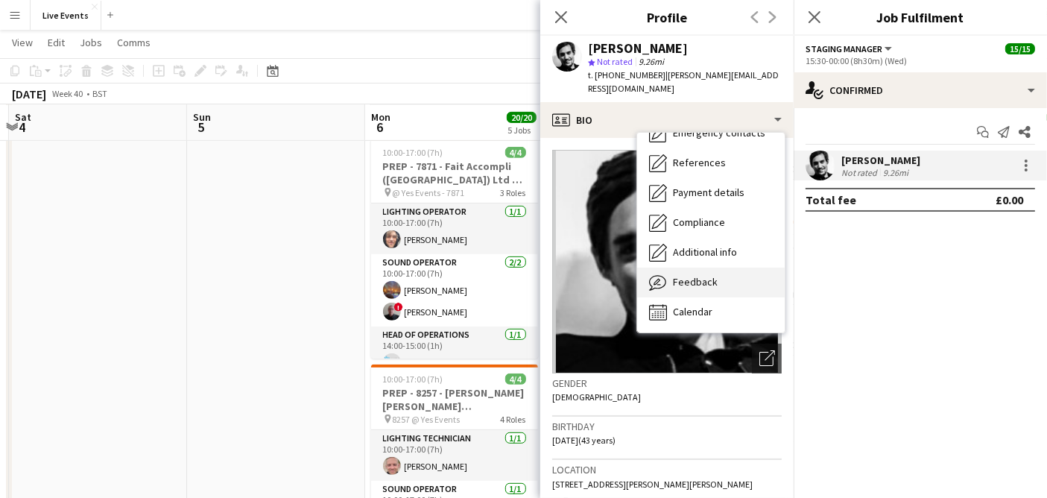
click at [689, 276] on div "Feedback Feedback" at bounding box center [711, 283] width 148 height 30
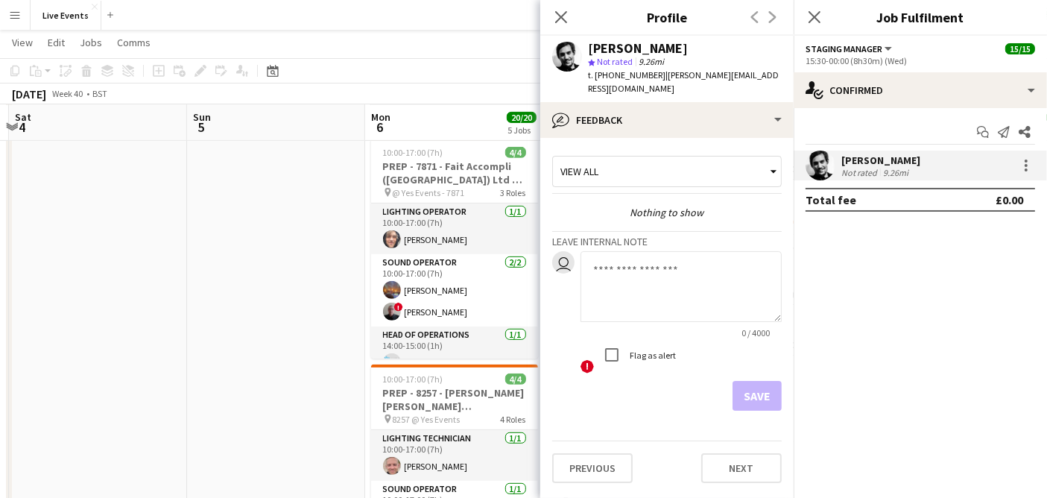
click at [635, 157] on div "View all" at bounding box center [659, 171] width 213 height 28
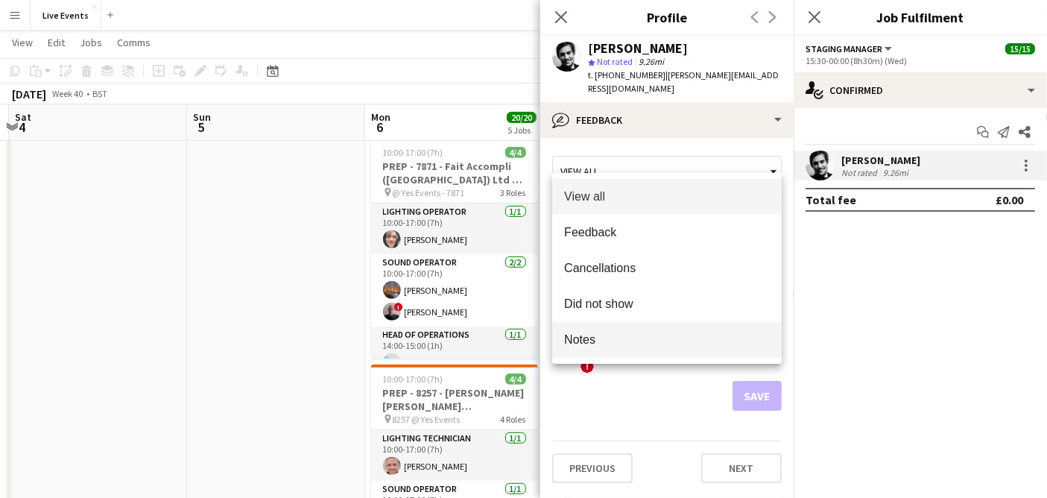
click at [595, 338] on span "Notes" at bounding box center [667, 339] width 206 height 14
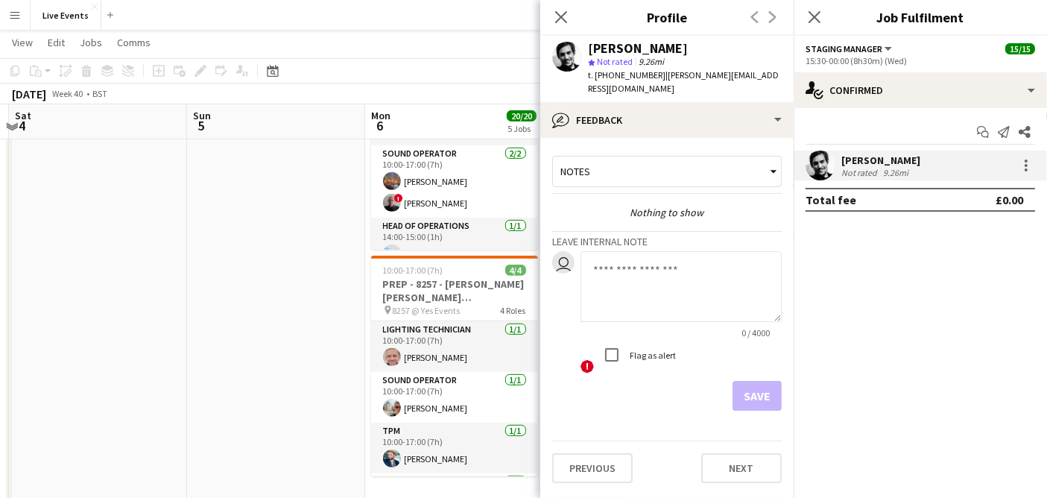
scroll to position [742, 0]
click at [565, 24] on app-icon "Close pop-in" at bounding box center [562, 18] width 22 height 22
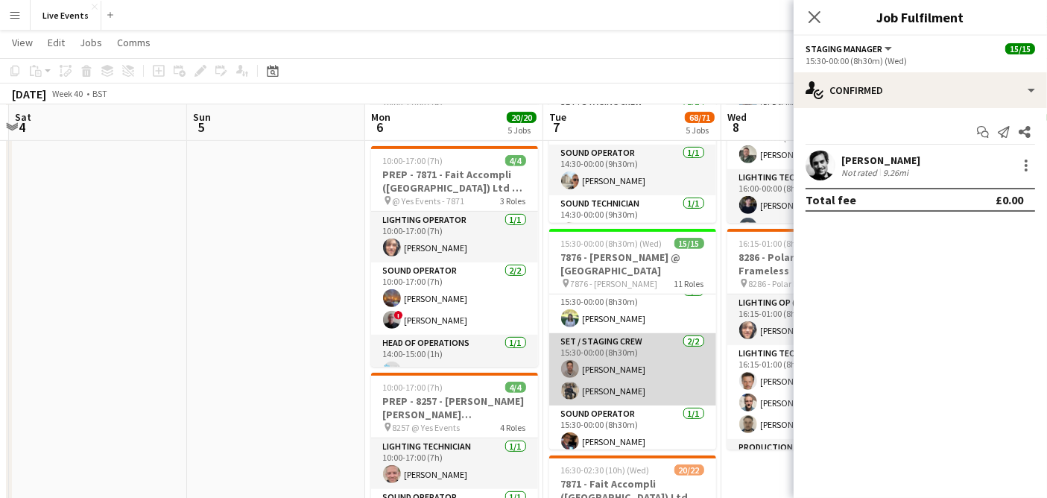
scroll to position [0, 0]
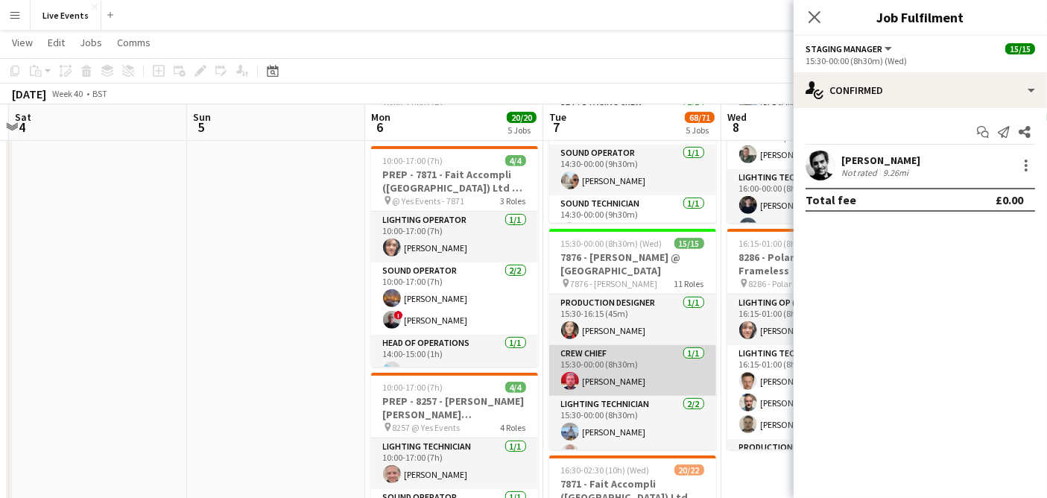
click at [566, 382] on app-user-avatar at bounding box center [570, 381] width 18 height 18
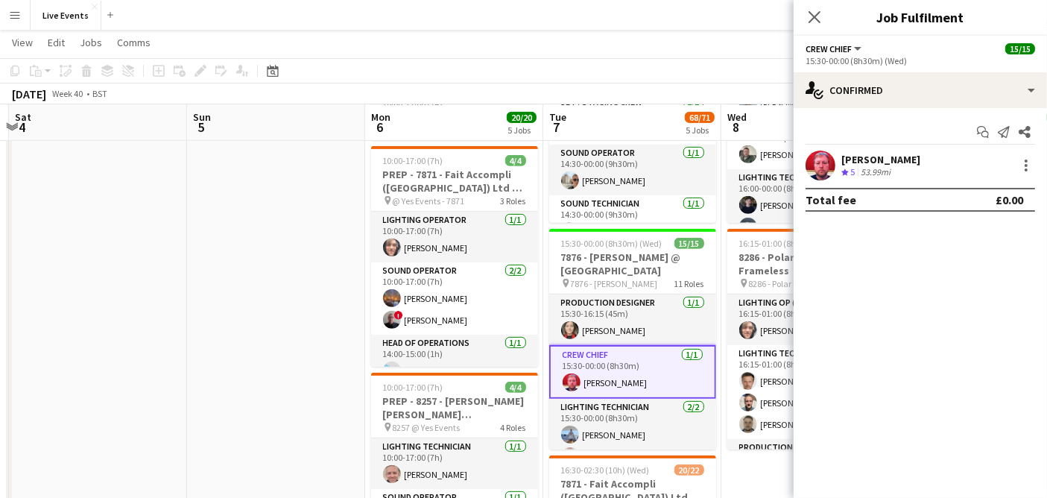
click at [821, 169] on app-user-avatar at bounding box center [821, 166] width 30 height 30
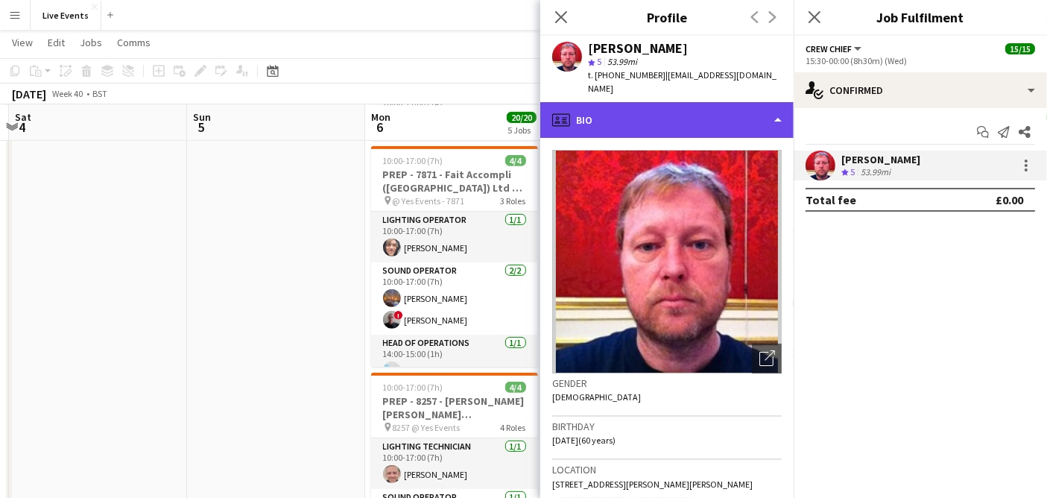
click at [649, 113] on div "profile Bio" at bounding box center [666, 120] width 253 height 36
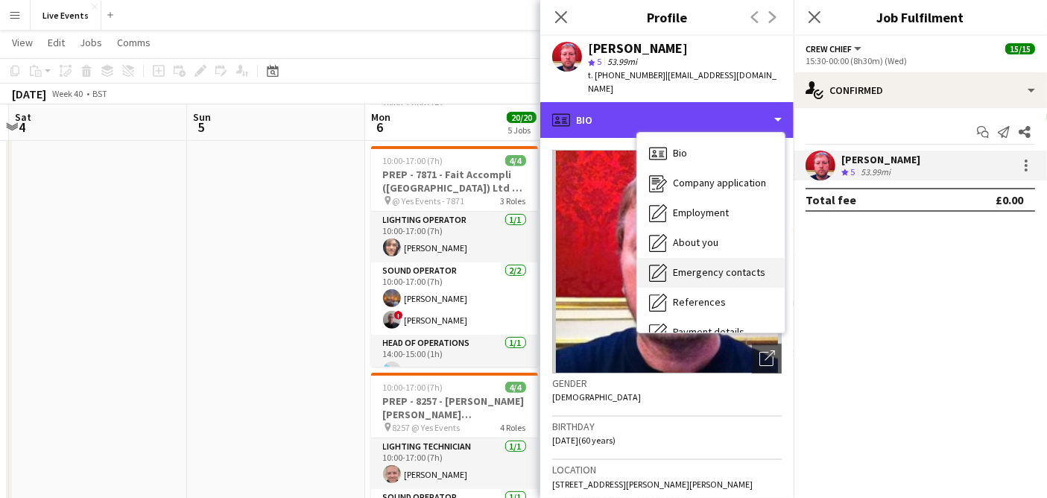
scroll to position [139, 0]
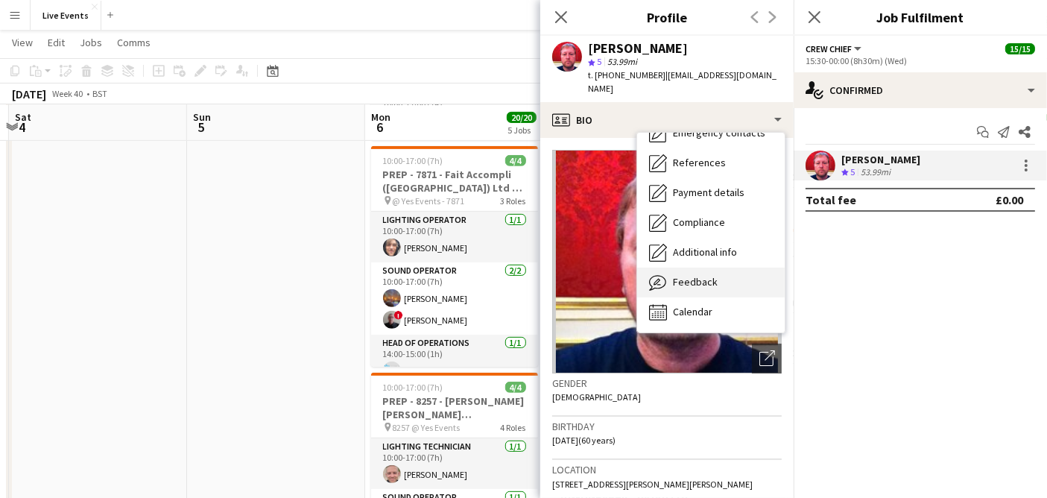
click at [681, 275] on span "Feedback" at bounding box center [695, 281] width 45 height 13
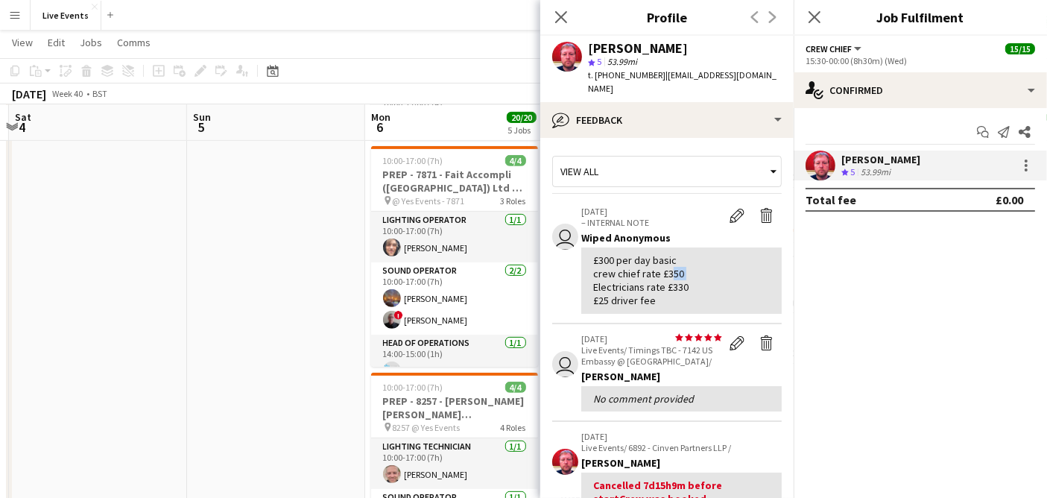
drag, startPoint x: 663, startPoint y: 260, endPoint x: 683, endPoint y: 264, distance: 20.5
click at [683, 264] on div "£300 per day basic crew chief rate £350 Electricians rate £330 £25 driver fee" at bounding box center [681, 280] width 177 height 54
copy div "350"
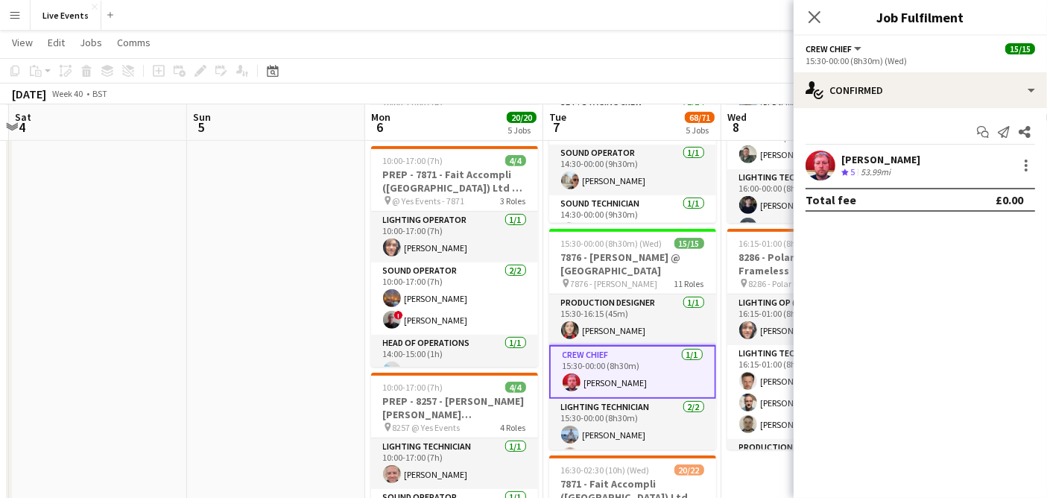
click at [825, 169] on app-user-avatar at bounding box center [821, 166] width 30 height 30
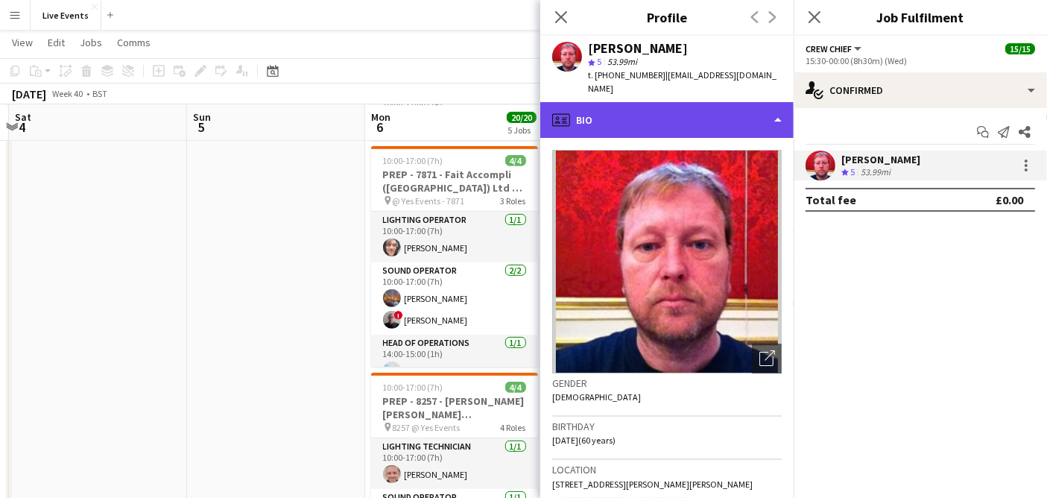
click at [634, 102] on div "profile Bio" at bounding box center [666, 120] width 253 height 36
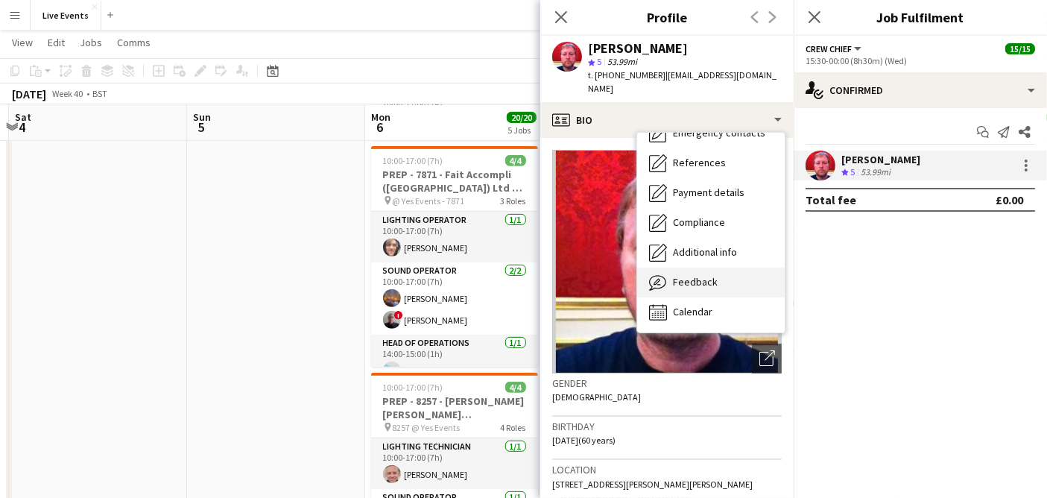
click at [704, 268] on div "Feedback Feedback" at bounding box center [711, 283] width 148 height 30
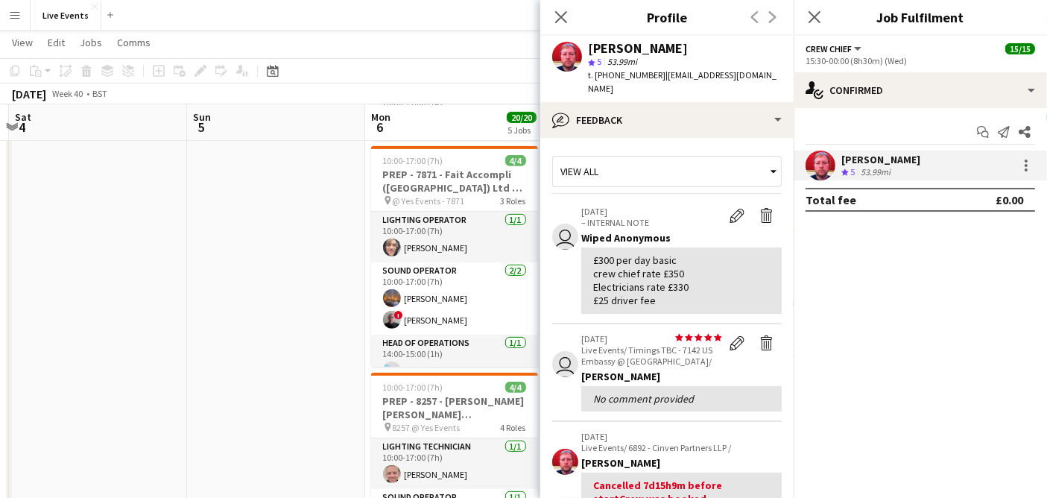
scroll to position [0, 0]
click at [303, 221] on app-date-cell at bounding box center [276, 335] width 178 height 1584
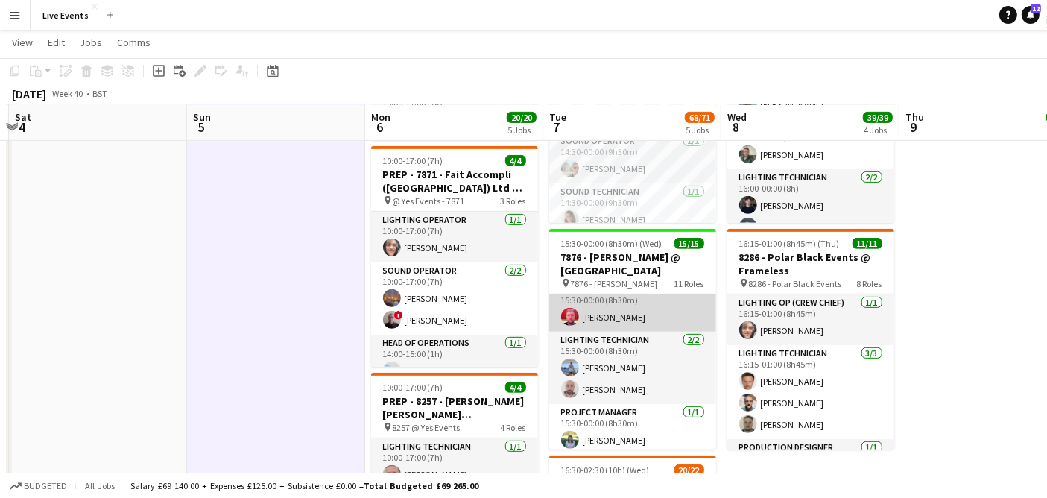
scroll to position [66, 0]
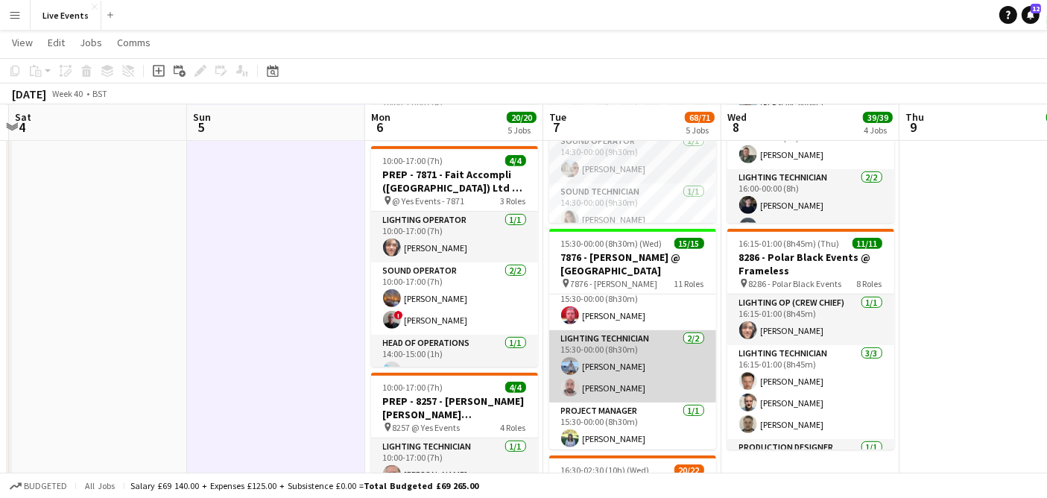
click at [630, 358] on app-card-role "Lighting Technician 2/2 15:30-00:00 (8h30m) Peter- Petr Vocka Robert Woodley" at bounding box center [632, 366] width 167 height 72
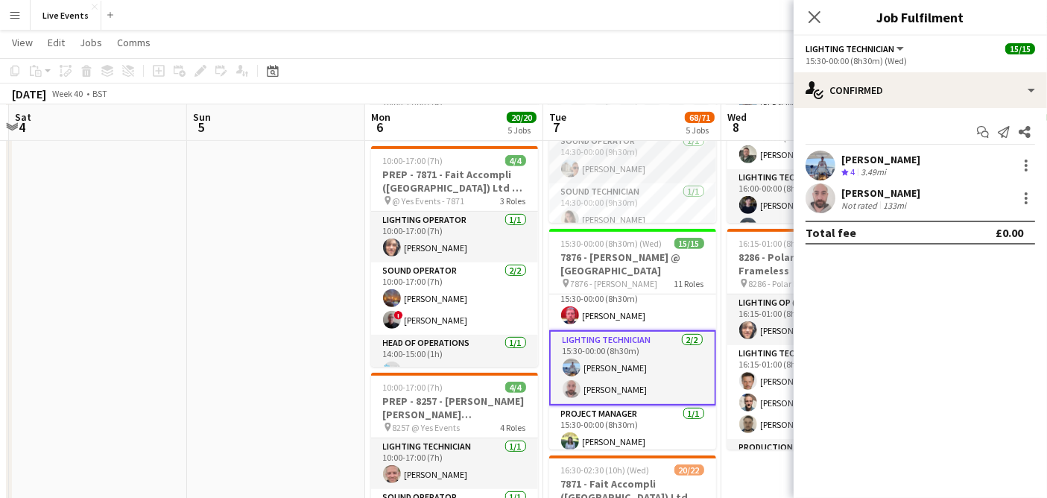
click at [824, 166] on app-user-avatar at bounding box center [821, 166] width 30 height 30
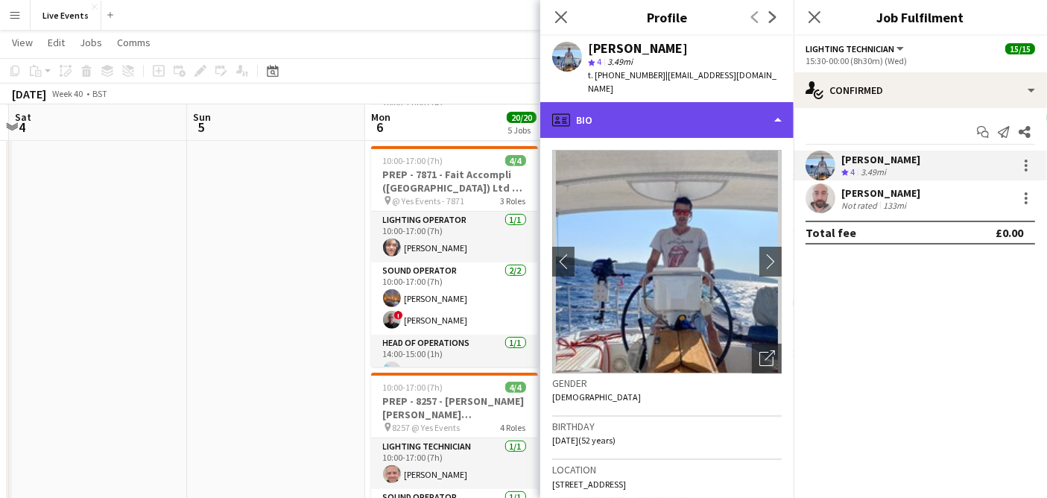
click at [660, 107] on div "profile Bio" at bounding box center [666, 120] width 253 height 36
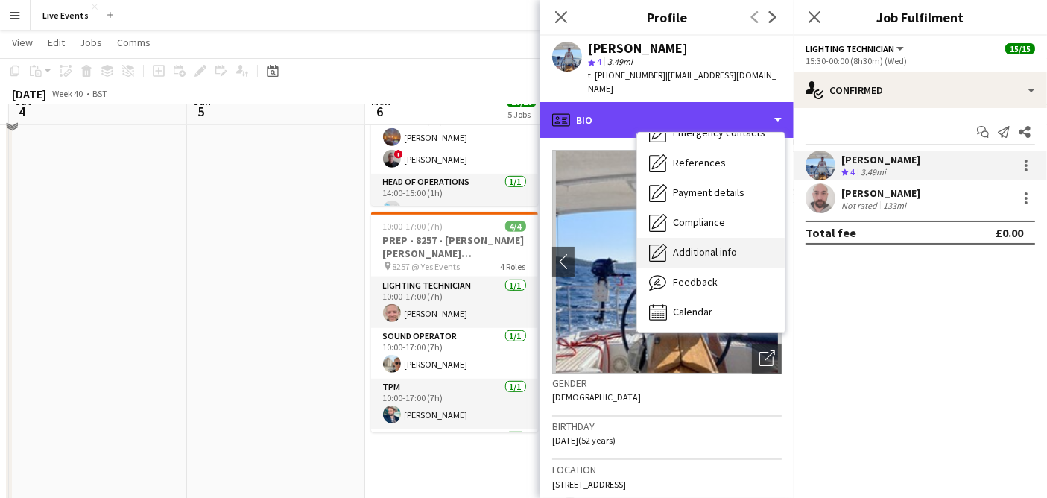
scroll to position [785, 0]
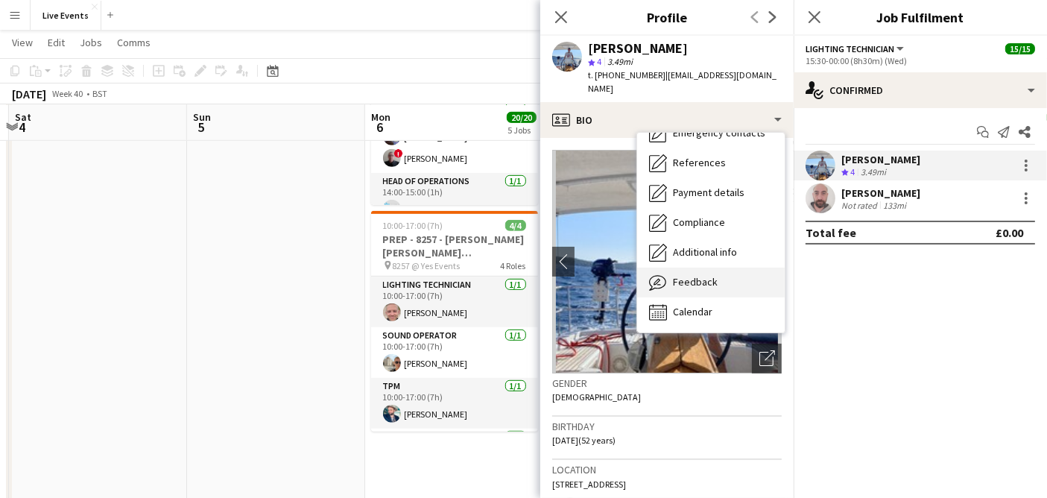
click at [687, 275] on span "Feedback" at bounding box center [695, 281] width 45 height 13
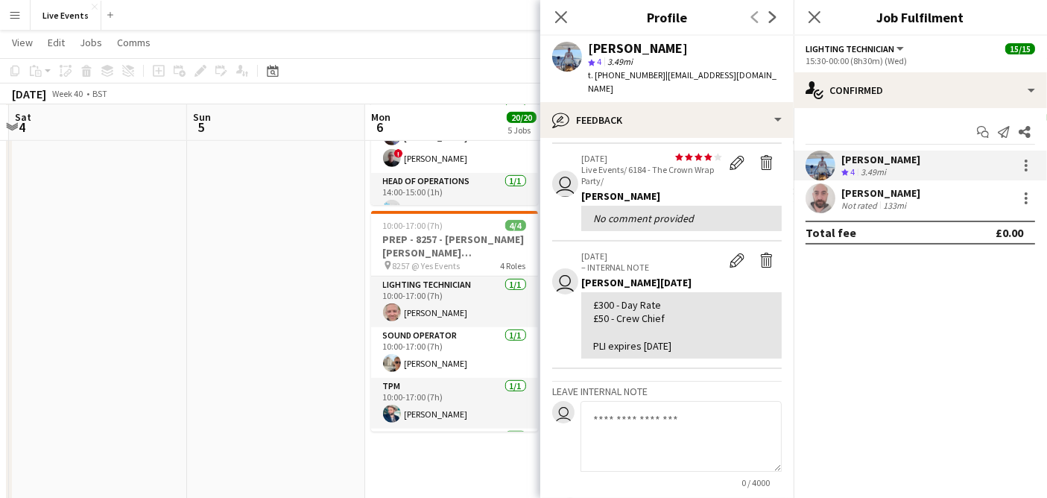
scroll to position [382, 0]
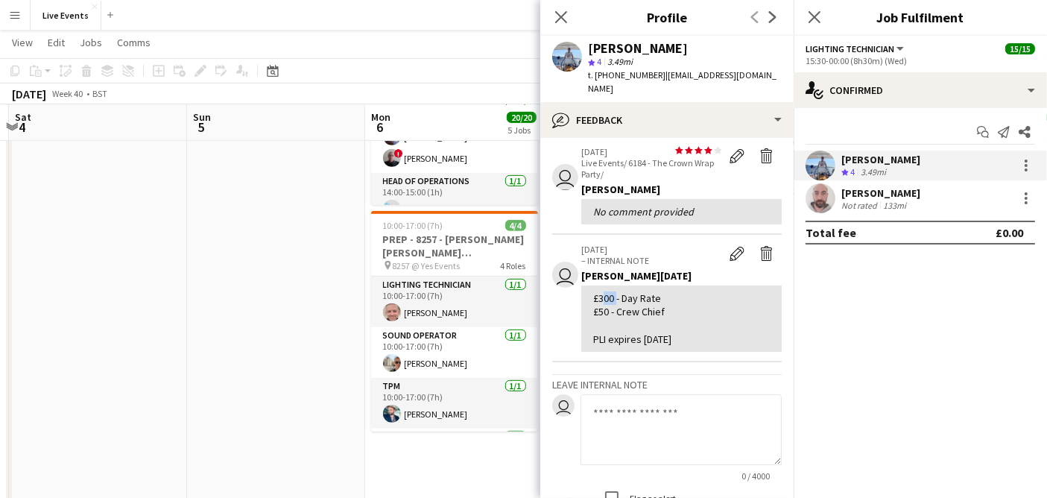
drag, startPoint x: 597, startPoint y: 279, endPoint x: 613, endPoint y: 286, distance: 17.0
click at [613, 291] on div "£300 - Day Rate £50 - Crew Chief PLI expires 31/03/24" at bounding box center [681, 318] width 177 height 54
copy div "300"
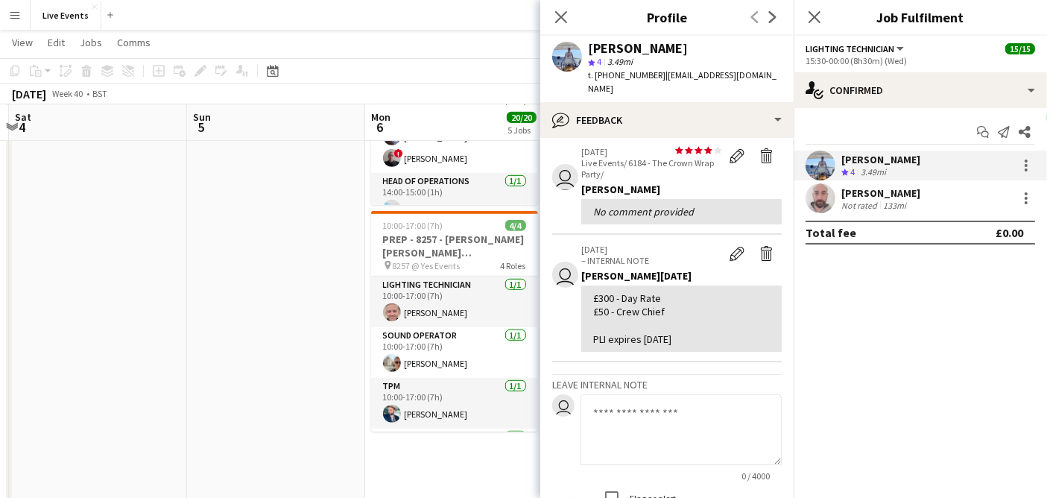
click at [821, 201] on app-user-avatar at bounding box center [821, 198] width 30 height 30
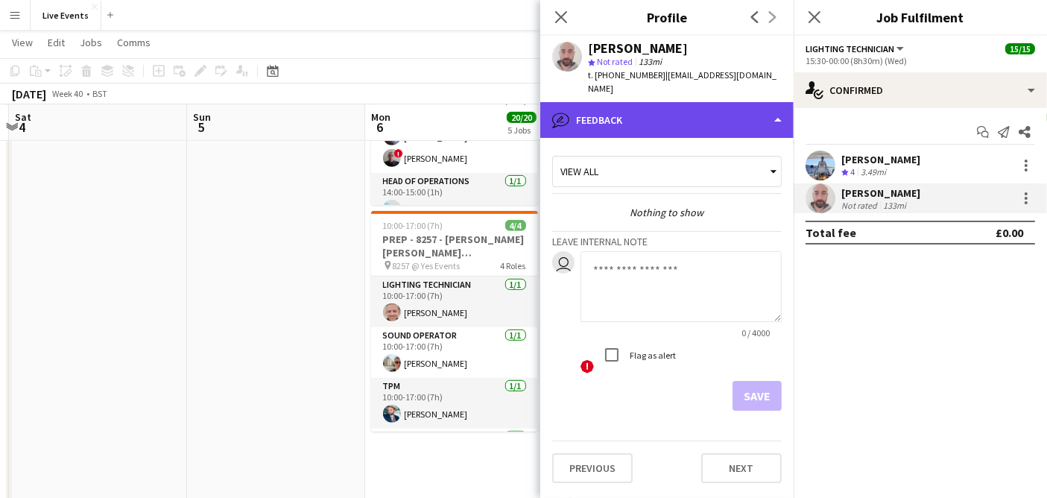
click at [666, 113] on div "bubble-pencil Feedback" at bounding box center [666, 120] width 253 height 36
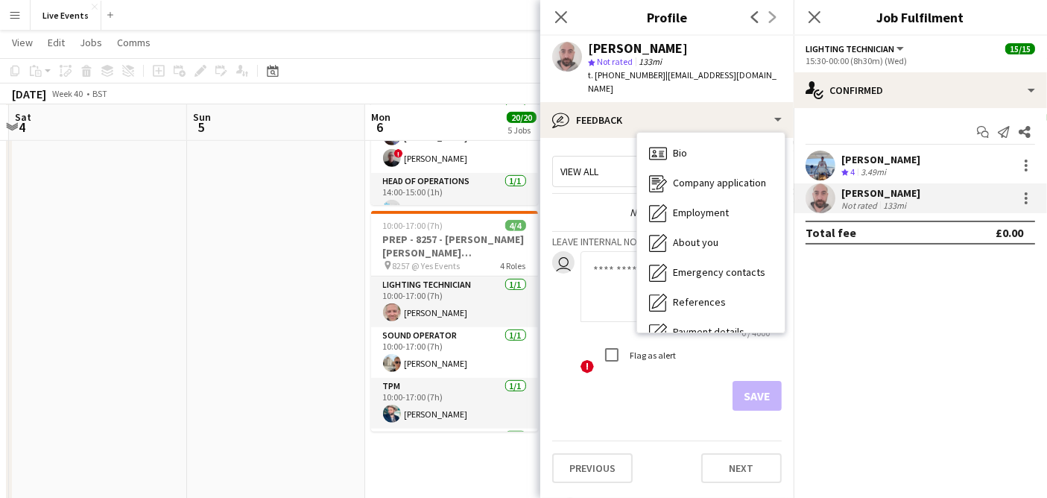
click at [562, 317] on div "user 0 / 4000 ! Flag as alert" at bounding box center [667, 313] width 230 height 124
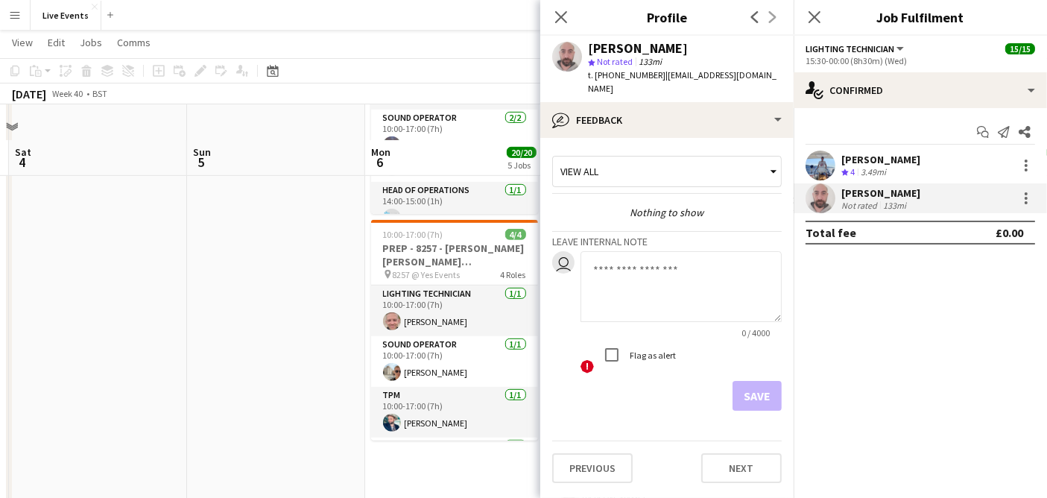
scroll to position [813, 0]
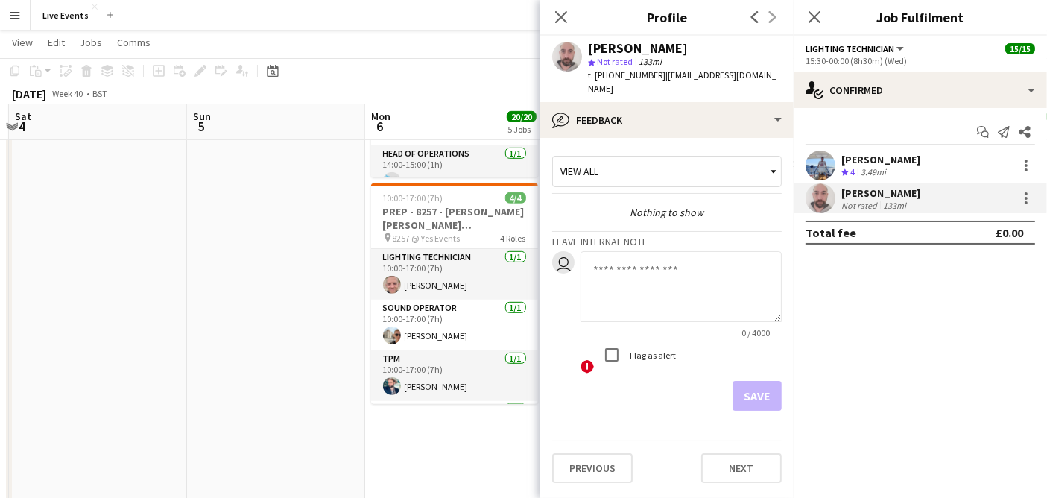
click at [654, 159] on div "View all" at bounding box center [659, 171] width 213 height 28
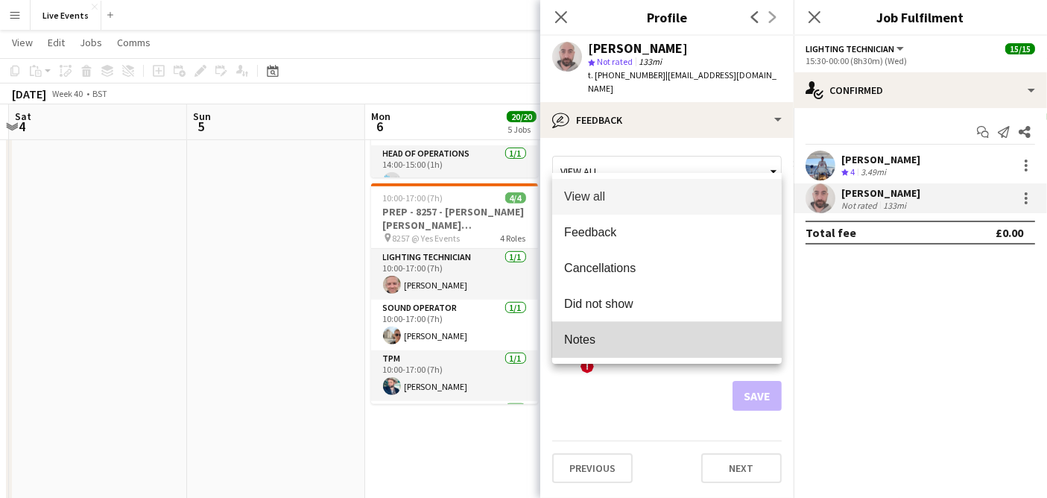
click at [608, 333] on span "Notes" at bounding box center [667, 339] width 206 height 14
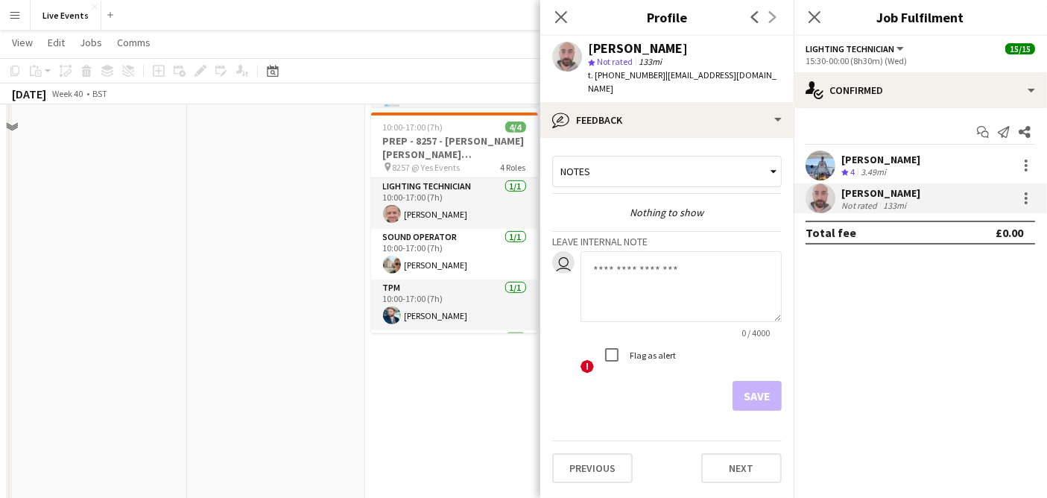
scroll to position [695, 0]
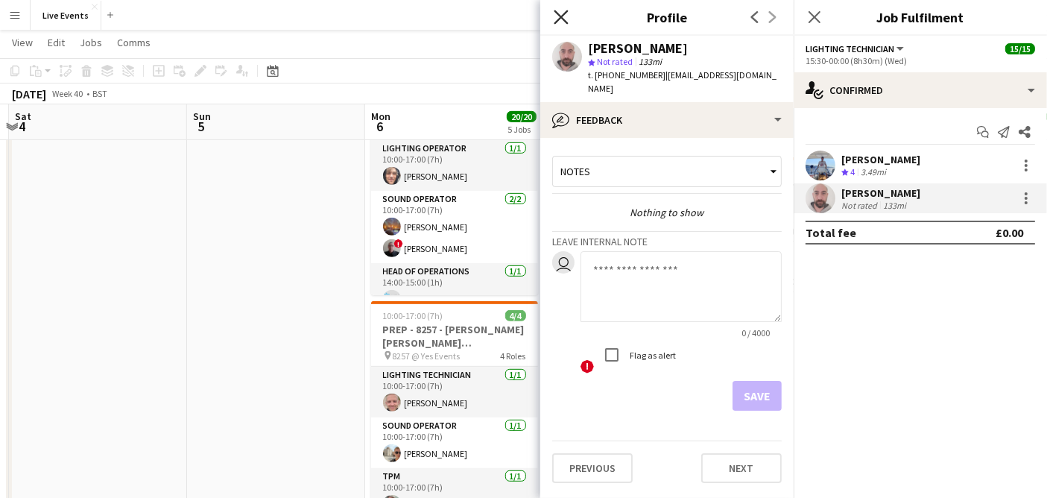
click at [562, 20] on icon "Close pop-in" at bounding box center [561, 17] width 14 height 14
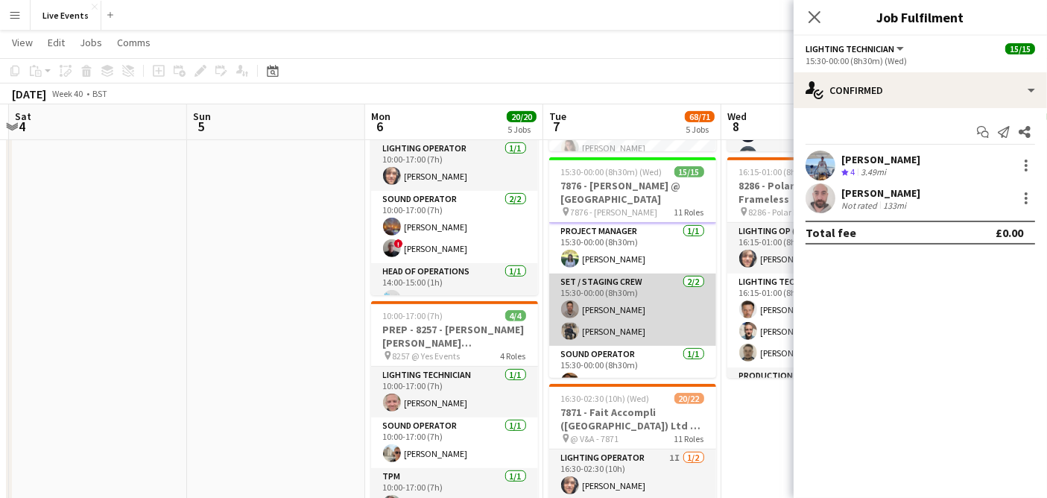
click at [608, 322] on app-card-role "Set / Staging Crew 2/2 15:30-00:00 (8h30m) Chris Leather Jon Selfe" at bounding box center [632, 310] width 167 height 72
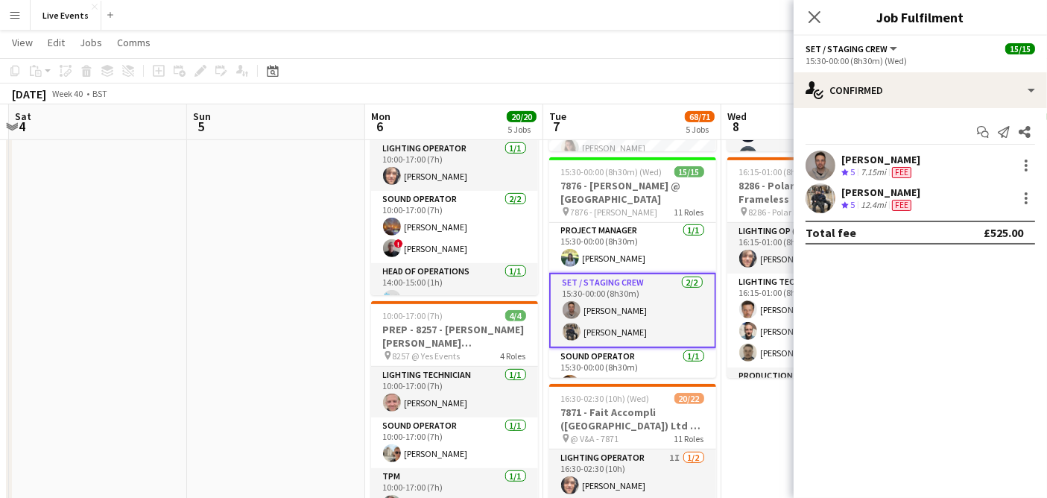
click at [824, 173] on app-user-avatar at bounding box center [821, 166] width 30 height 30
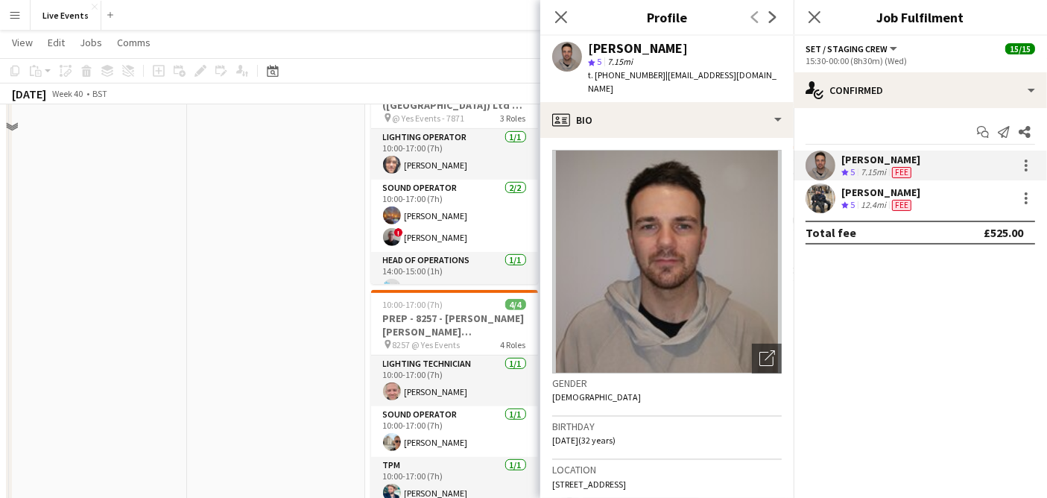
scroll to position [708, 0]
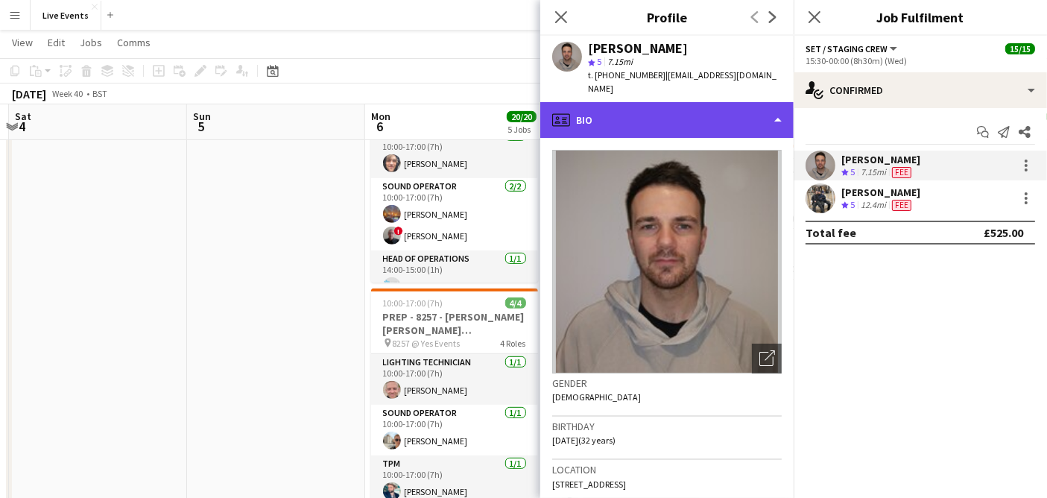
click at [701, 102] on div "profile Bio" at bounding box center [666, 120] width 253 height 36
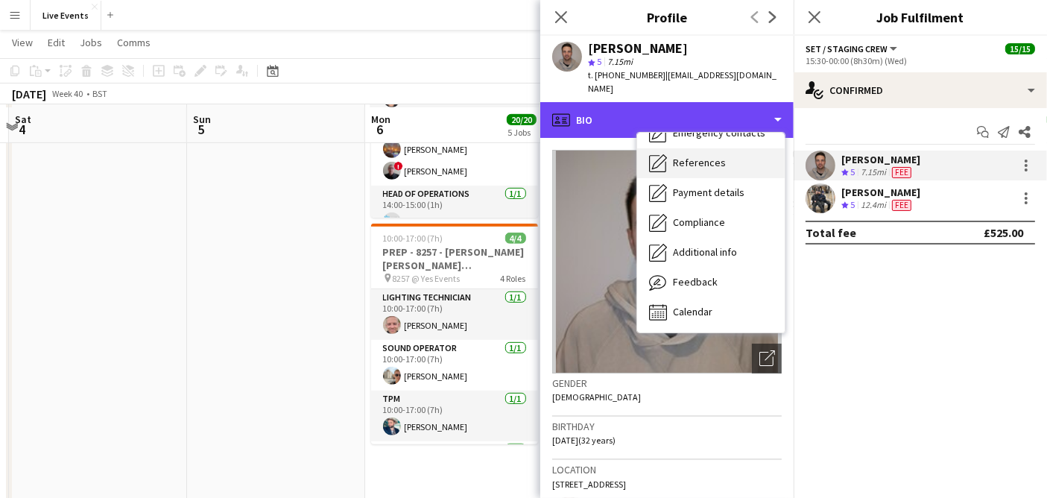
scroll to position [776, 0]
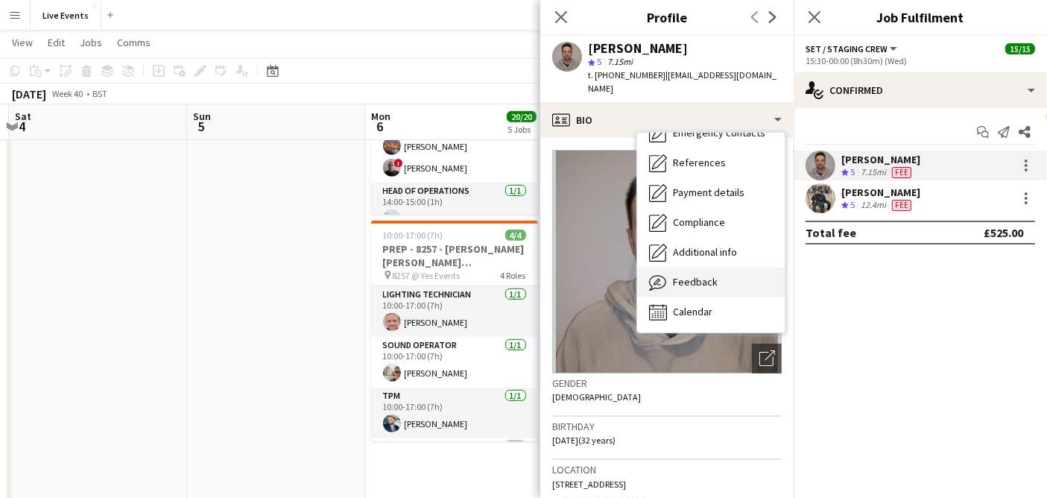
click at [716, 268] on div "Feedback Feedback" at bounding box center [711, 283] width 148 height 30
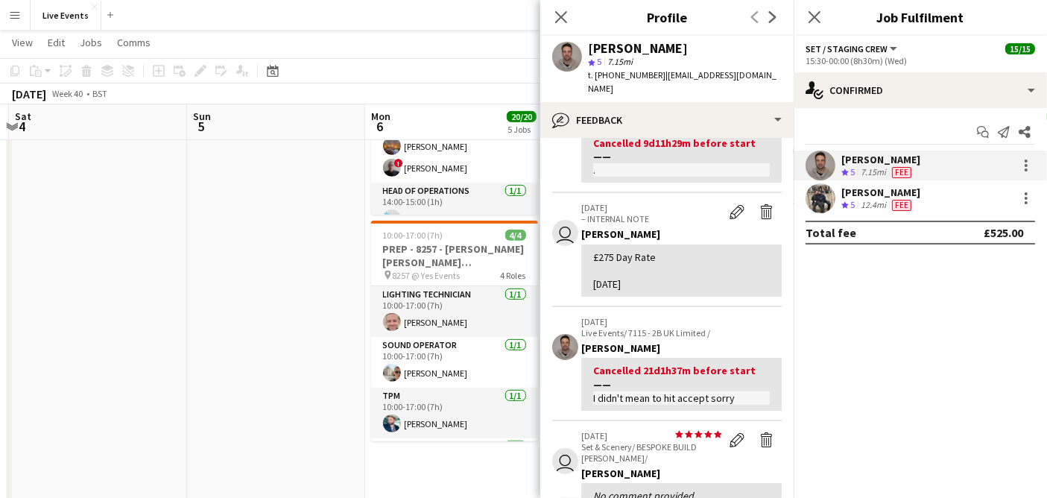
scroll to position [0, 0]
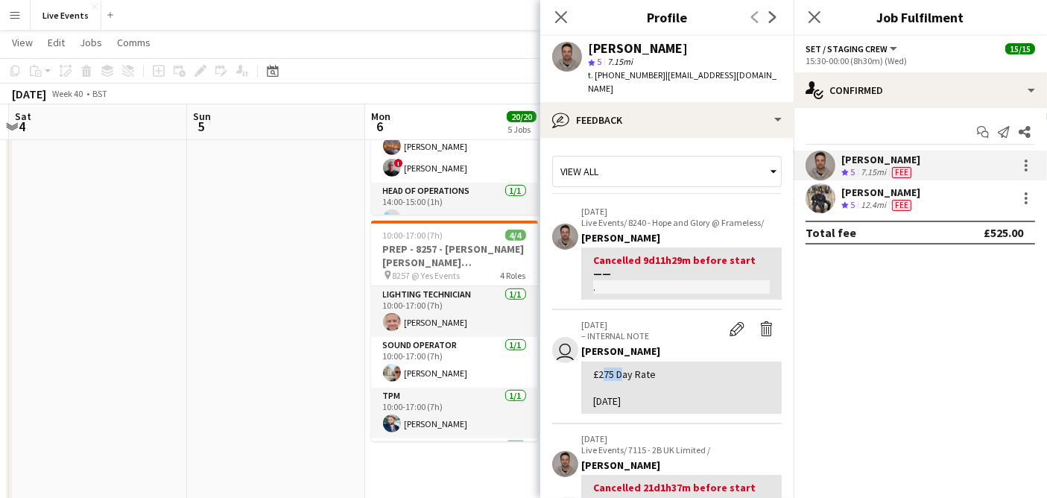
drag, startPoint x: 598, startPoint y: 357, endPoint x: 616, endPoint y: 363, distance: 18.9
click at [616, 367] on div "£275 Day Rate 18th June" at bounding box center [681, 387] width 177 height 41
copy div "275"
click at [319, 235] on app-date-cell at bounding box center [276, 183] width 178 height 1584
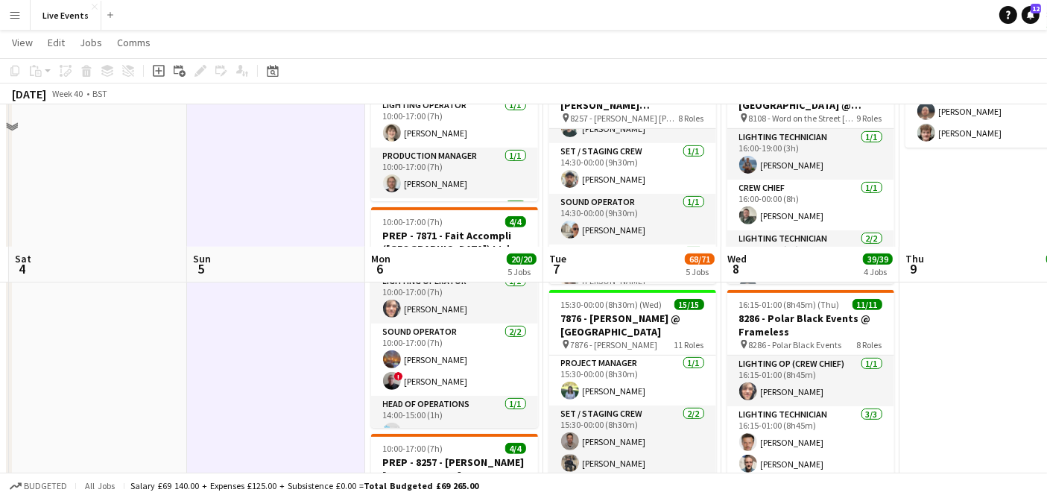
scroll to position [717, 0]
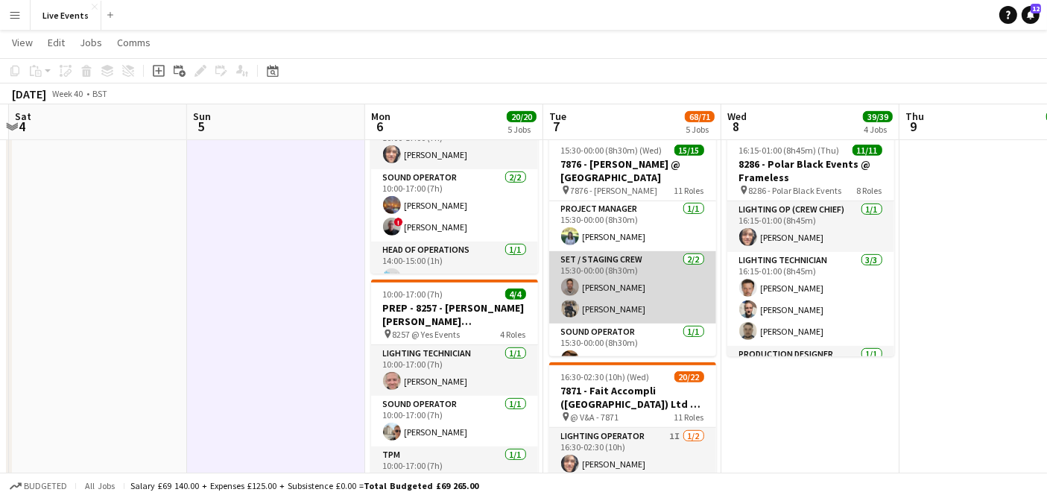
click at [623, 285] on app-card-role "Set / Staging Crew 2/2 15:30-00:00 (8h30m) Chris Leather Jon Selfe" at bounding box center [632, 287] width 167 height 72
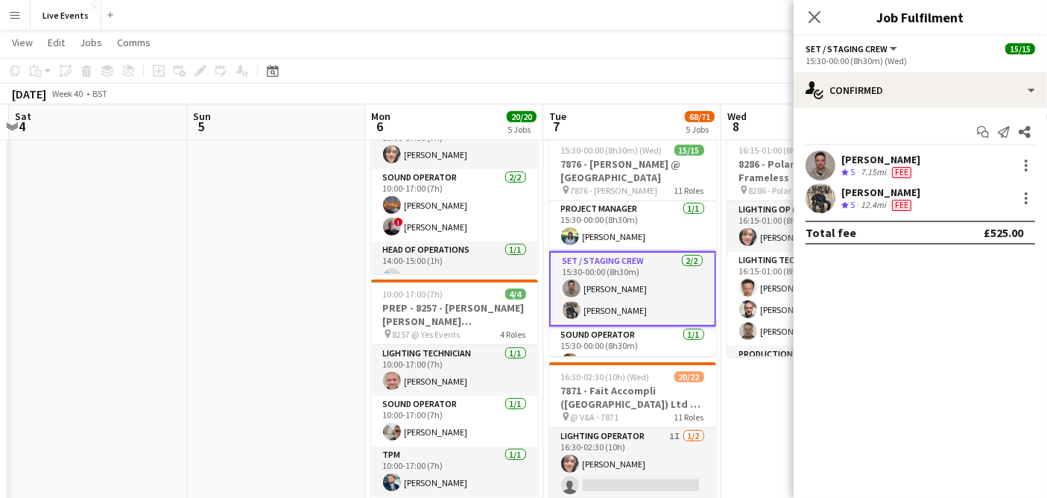
click at [824, 173] on app-user-avatar at bounding box center [821, 166] width 30 height 30
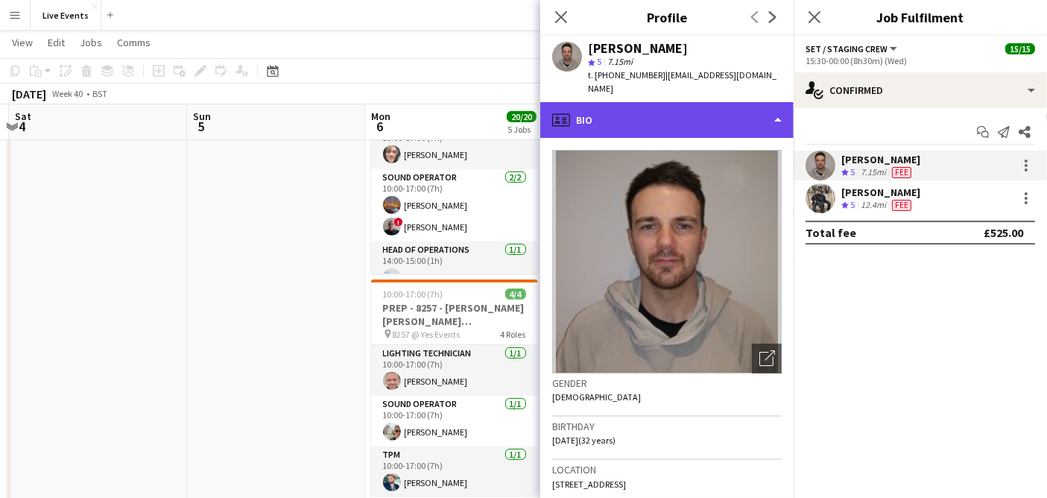
click at [677, 119] on div "profile Bio" at bounding box center [666, 120] width 253 height 36
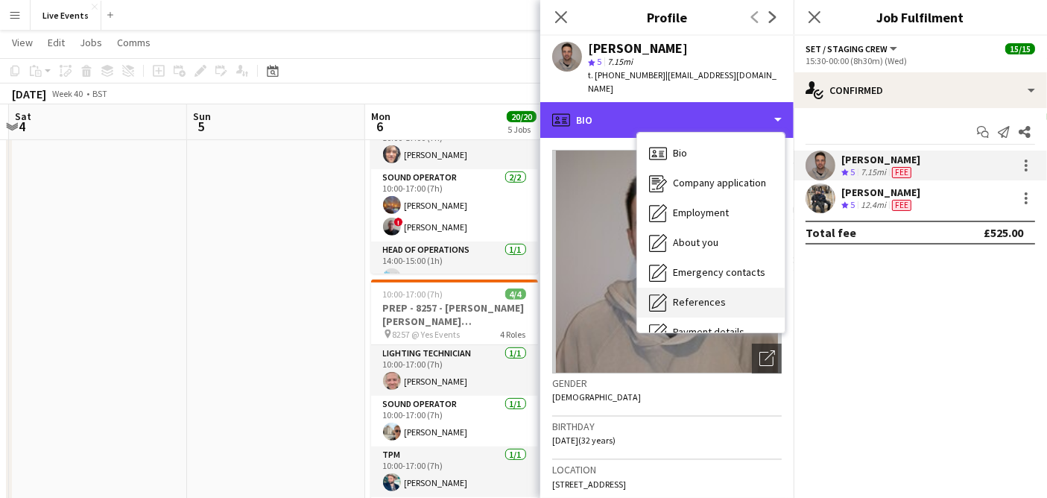
scroll to position [139, 0]
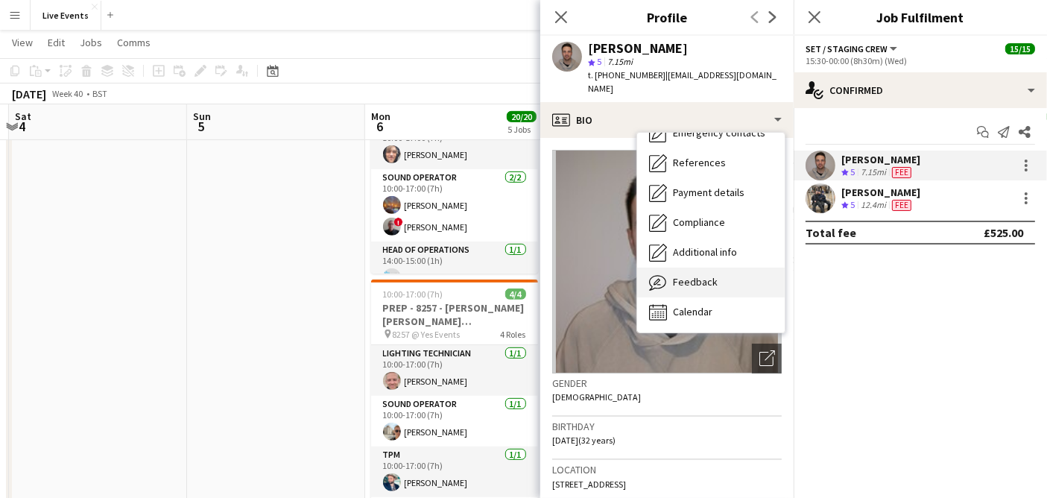
click at [699, 268] on div "Feedback Feedback" at bounding box center [711, 283] width 148 height 30
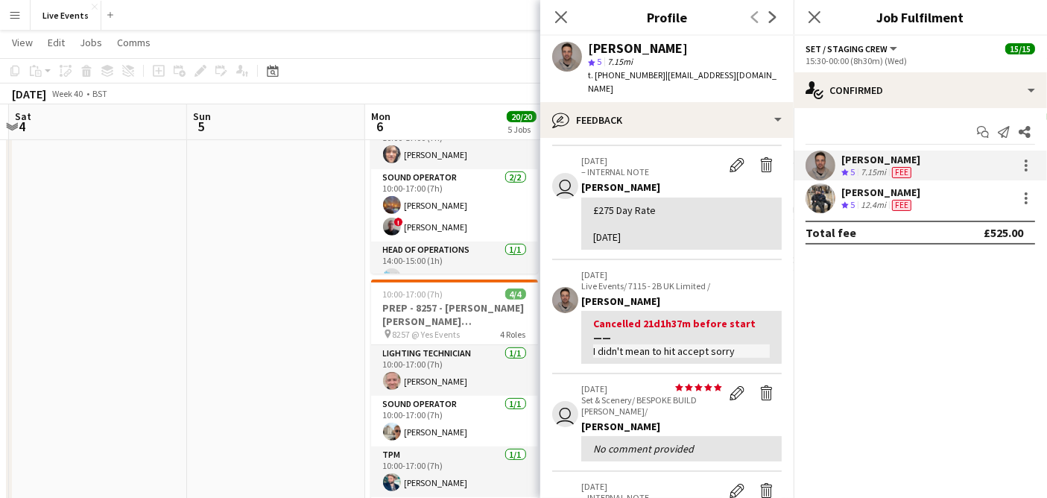
scroll to position [0, 0]
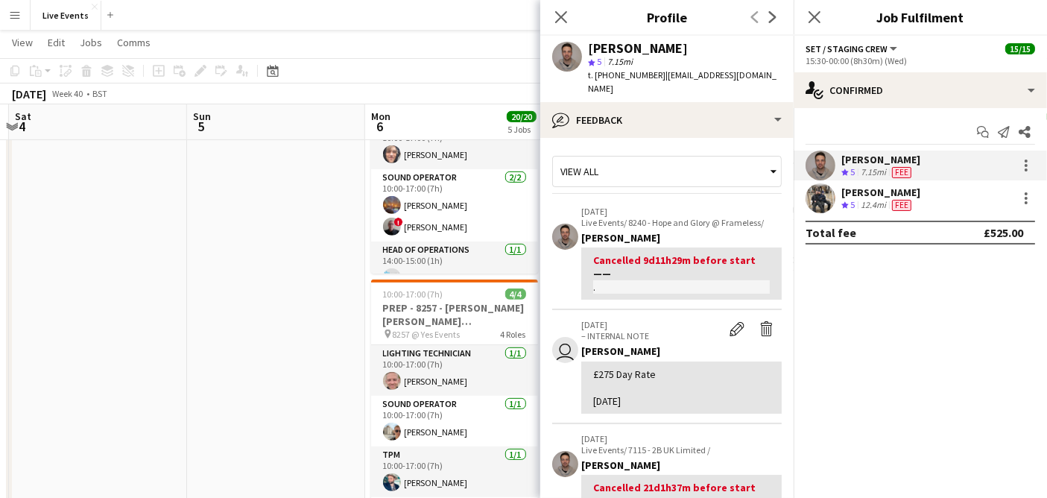
click at [636, 157] on div "View all" at bounding box center [659, 171] width 213 height 28
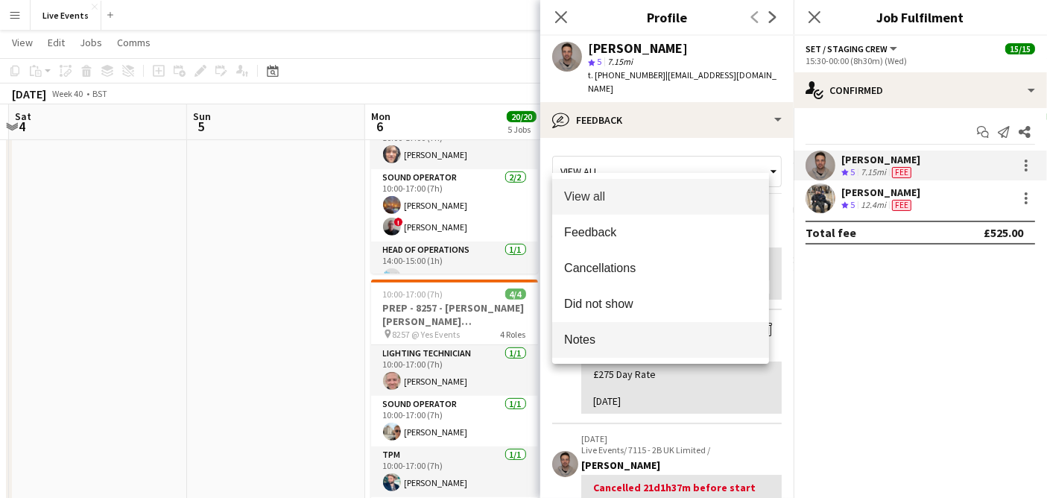
click at [622, 323] on mat-option "Notes" at bounding box center [660, 340] width 217 height 36
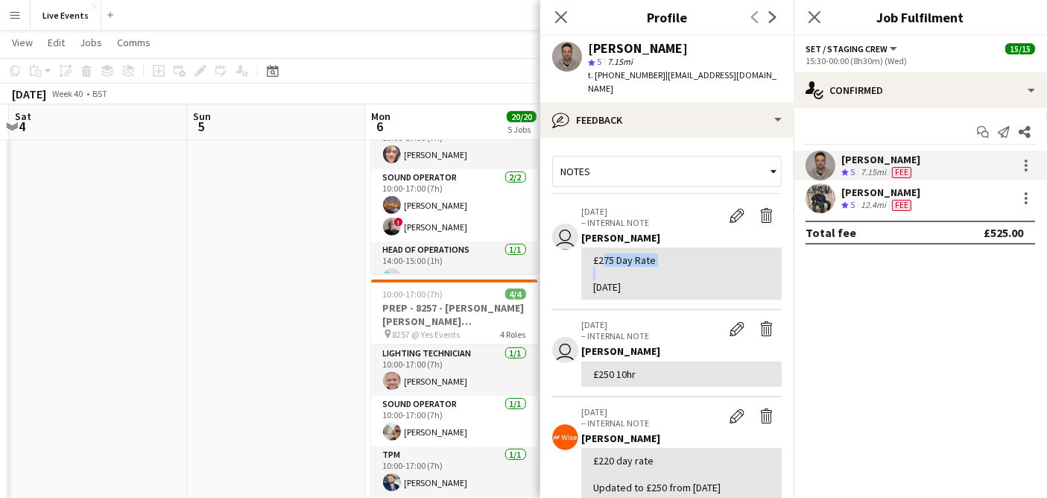
drag, startPoint x: 599, startPoint y: 248, endPoint x: 613, endPoint y: 253, distance: 14.1
click at [613, 253] on div "£275 Day Rate 18th June" at bounding box center [681, 273] width 177 height 41
click at [826, 200] on app-user-avatar at bounding box center [821, 198] width 30 height 30
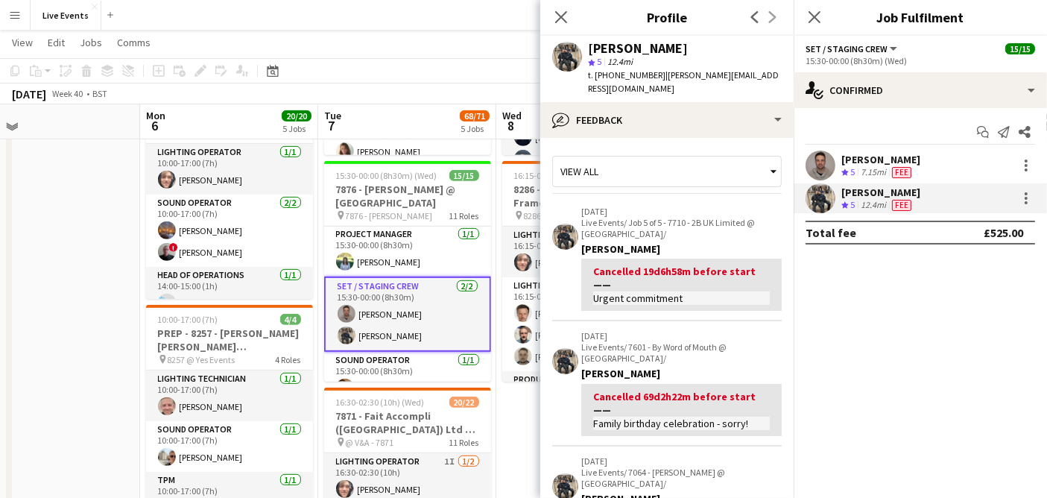
scroll to position [690, 0]
